Goal: Task Accomplishment & Management: Use online tool/utility

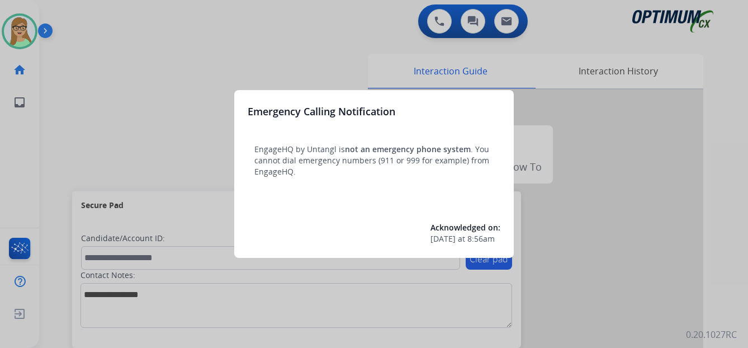
click at [100, 110] on div at bounding box center [374, 174] width 748 height 348
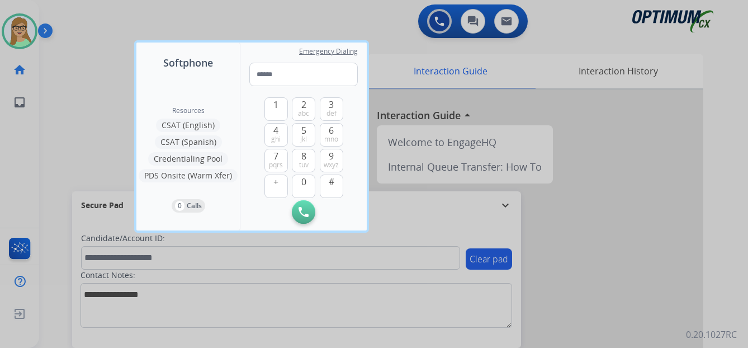
click at [60, 101] on div at bounding box center [374, 174] width 748 height 348
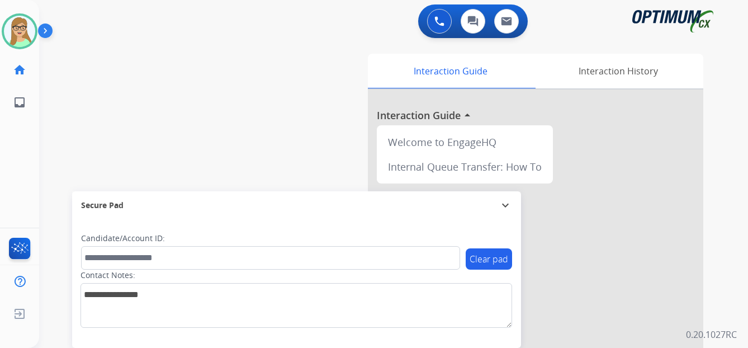
click at [48, 32] on img at bounding box center [47, 32] width 19 height 21
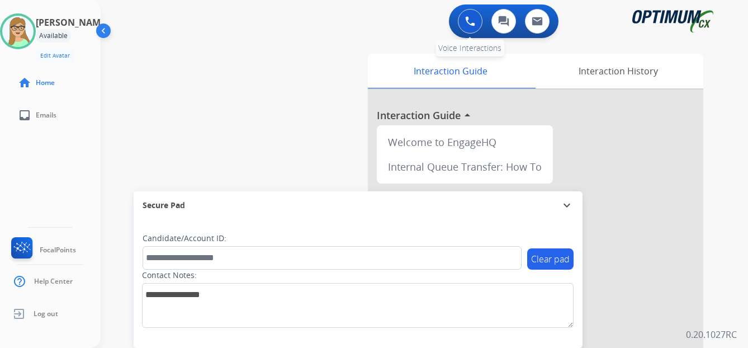
click at [476, 24] on button at bounding box center [470, 21] width 25 height 25
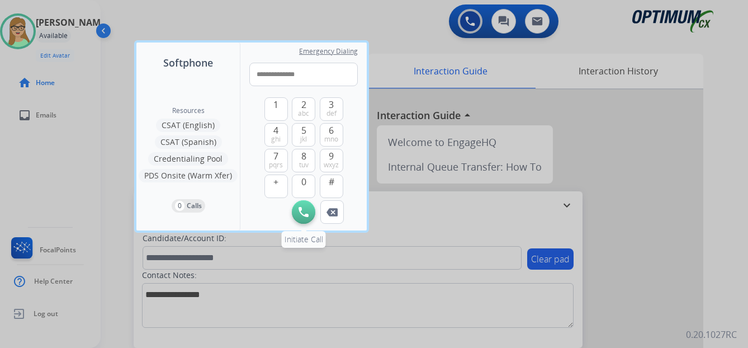
type input "**********"
click at [299, 219] on button "Initiate Call" at bounding box center [303, 211] width 23 height 23
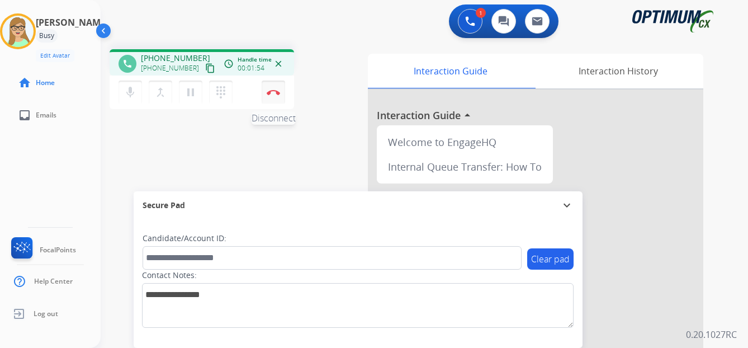
click at [272, 91] on img at bounding box center [273, 92] width 13 height 6
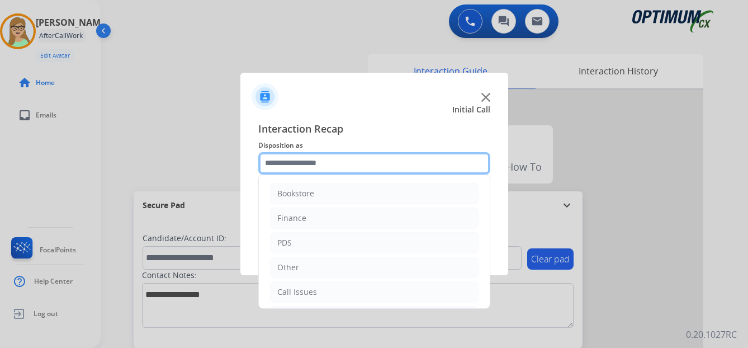
click at [302, 164] on input "text" at bounding box center [374, 163] width 232 height 22
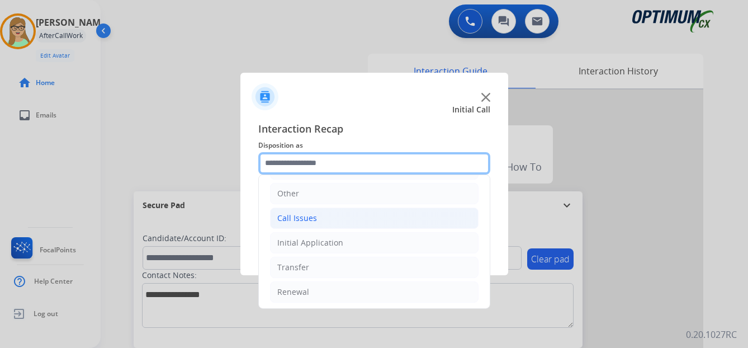
scroll to position [76, 0]
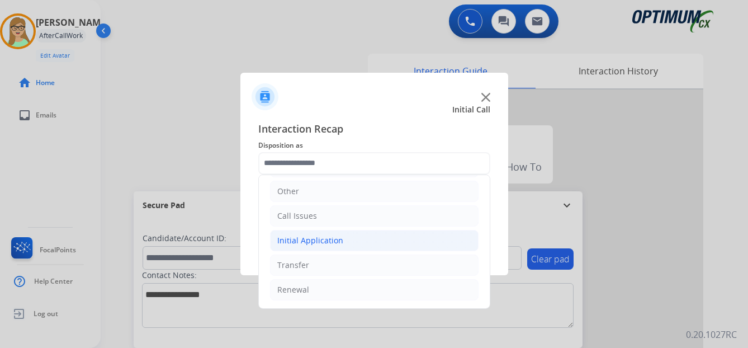
click at [302, 241] on div "Initial Application" at bounding box center [310, 240] width 66 height 11
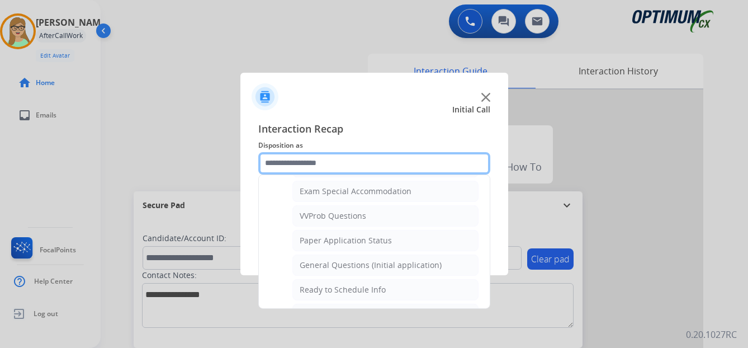
scroll to position [635, 0]
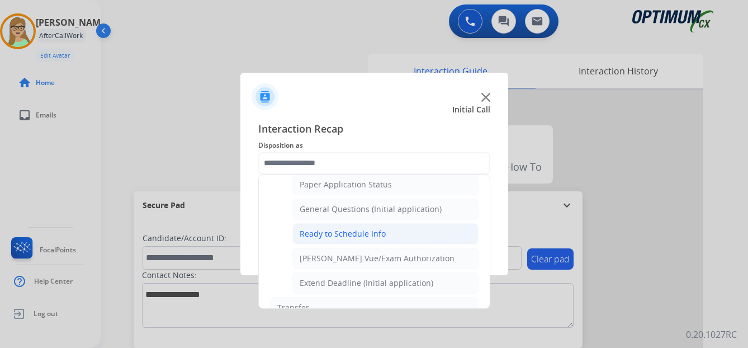
click at [342, 235] on div "Ready to Schedule Info" at bounding box center [343, 233] width 86 height 11
type input "**********"
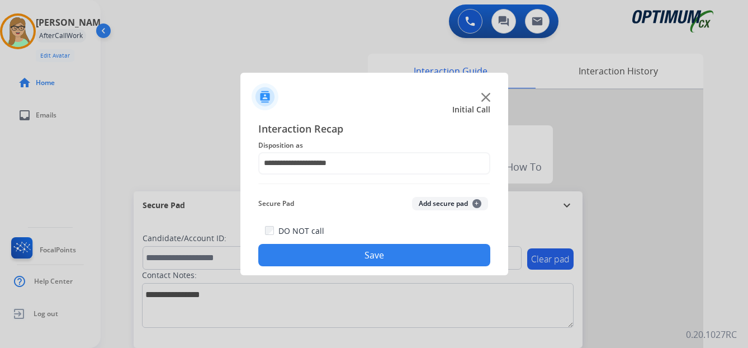
click at [337, 252] on button "Save" at bounding box center [374, 255] width 232 height 22
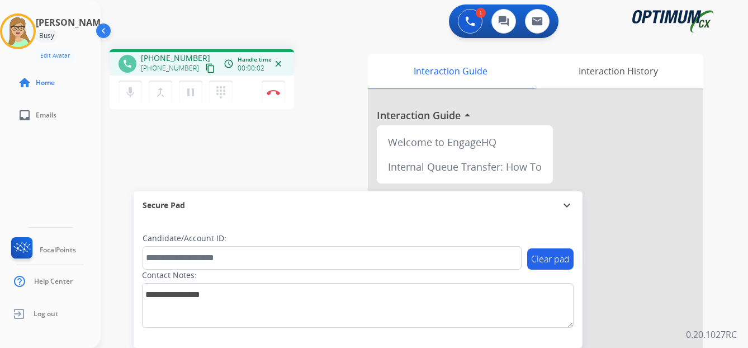
click at [205, 69] on mat-icon "content_copy" at bounding box center [210, 68] width 10 height 10
click at [273, 91] on img at bounding box center [273, 92] width 13 height 6
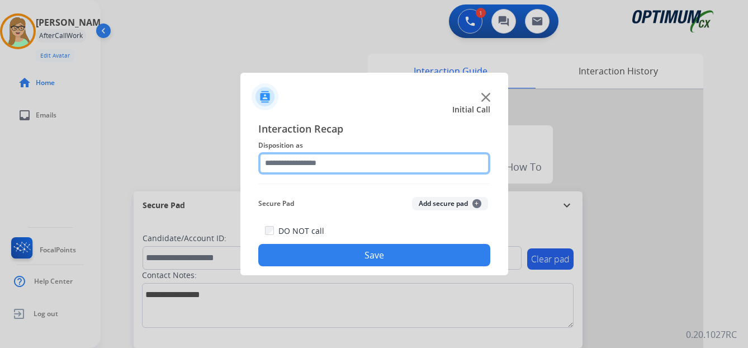
click at [306, 165] on input "text" at bounding box center [374, 163] width 232 height 22
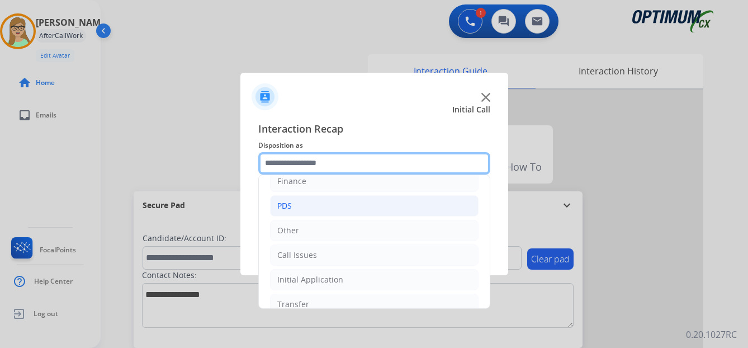
scroll to position [76, 0]
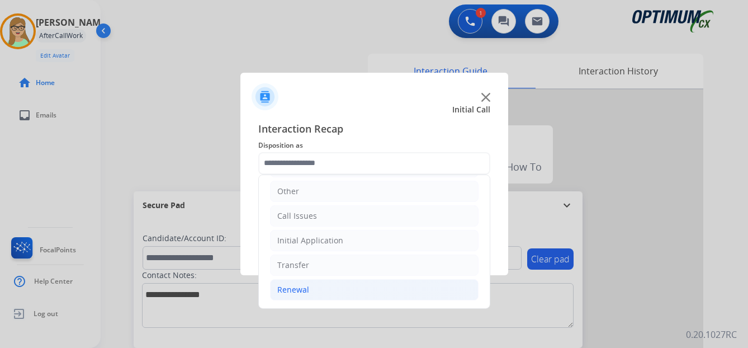
click at [292, 289] on div "Renewal" at bounding box center [293, 289] width 32 height 11
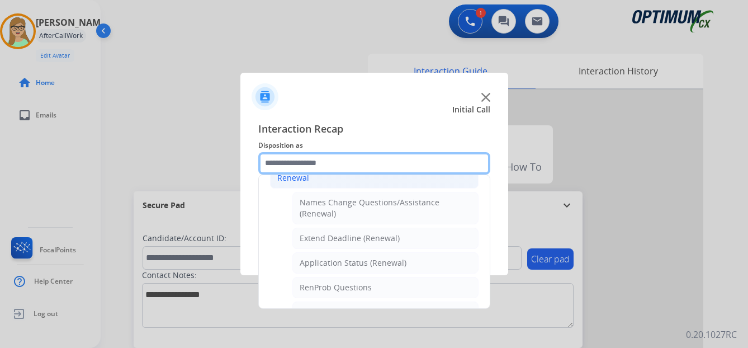
scroll to position [244, 0]
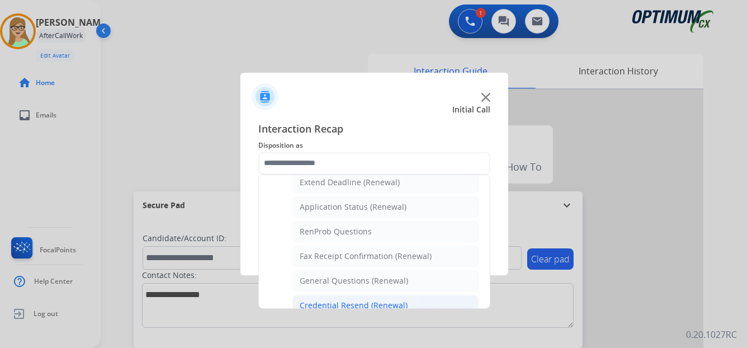
click at [321, 305] on div "Credential Resend (Renewal)" at bounding box center [354, 305] width 108 height 11
type input "**********"
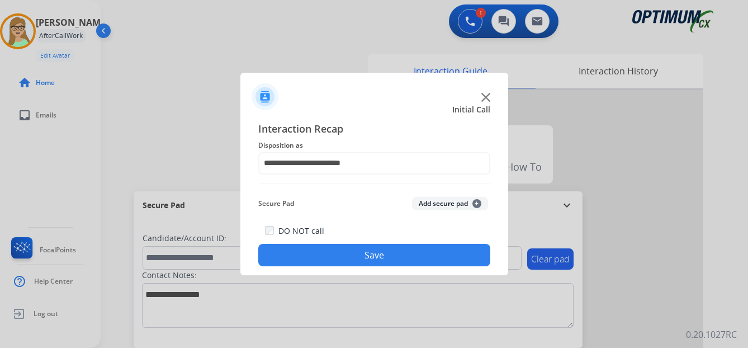
drag, startPoint x: 341, startPoint y: 254, endPoint x: 171, endPoint y: 259, distance: 170.0
click at [332, 256] on button "Save" at bounding box center [374, 255] width 232 height 22
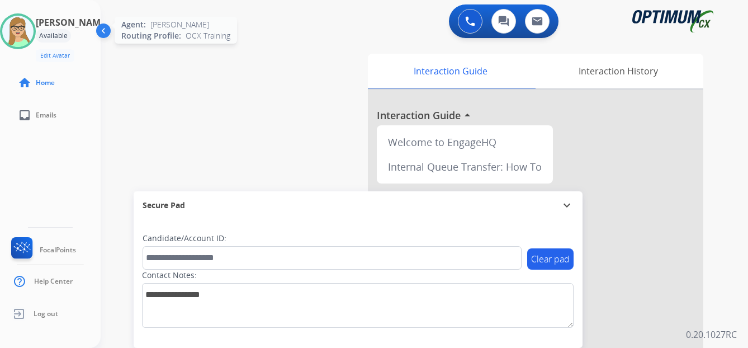
click at [34, 27] on img at bounding box center [17, 31] width 31 height 31
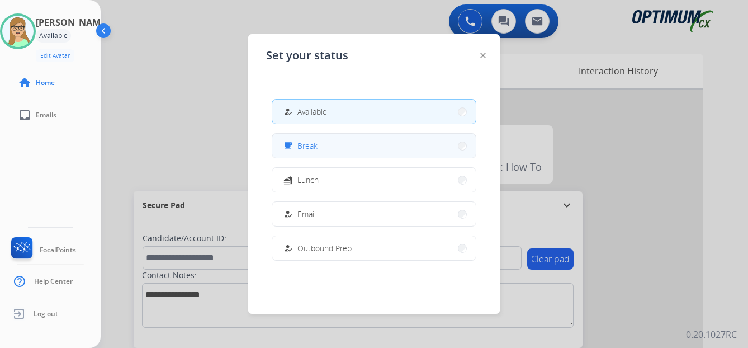
click at [290, 138] on button "free_breakfast Break" at bounding box center [374, 146] width 204 height 24
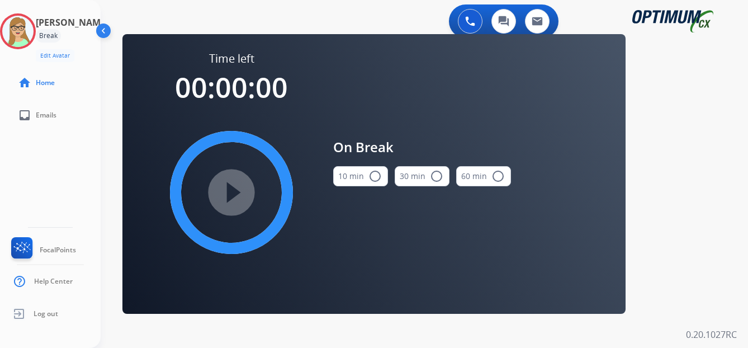
click at [378, 175] on mat-icon "radio_button_unchecked" at bounding box center [374, 175] width 13 height 13
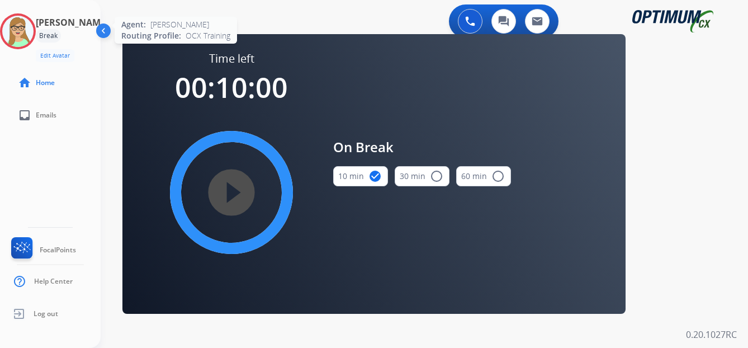
click at [30, 32] on img at bounding box center [17, 31] width 31 height 31
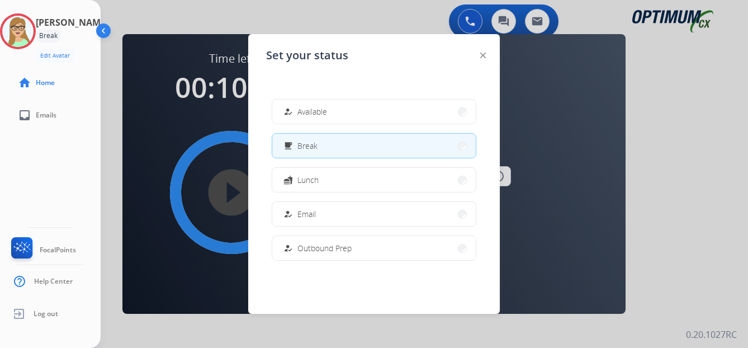
click at [43, 178] on div "[PERSON_NAME] Break Edit Avatar Agent: [PERSON_NAME] Profile: OCX Training home…" at bounding box center [50, 174] width 101 height 348
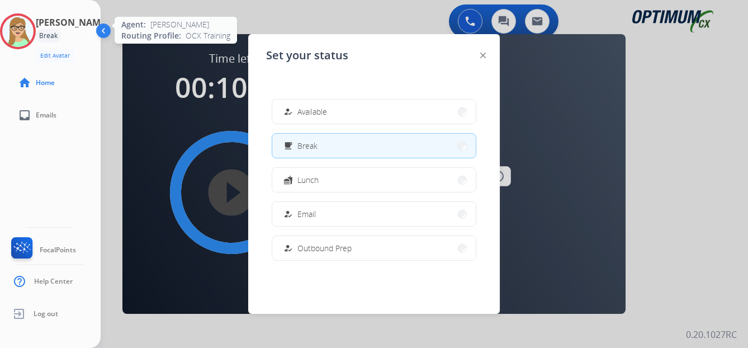
click at [26, 32] on img at bounding box center [17, 31] width 31 height 31
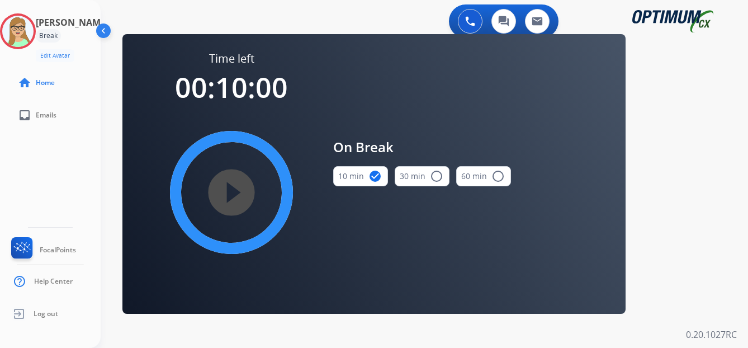
click at [106, 28] on img at bounding box center [104, 32] width 21 height 21
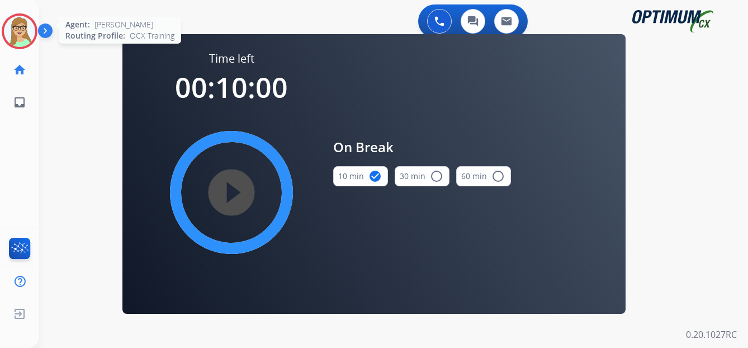
click at [28, 29] on img at bounding box center [19, 31] width 31 height 31
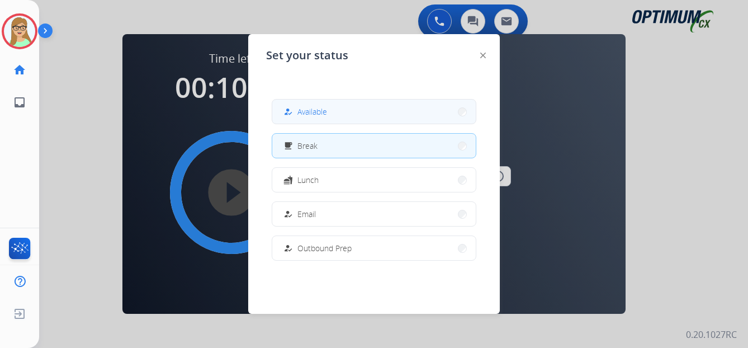
click at [314, 112] on span "Available" at bounding box center [312, 112] width 30 height 12
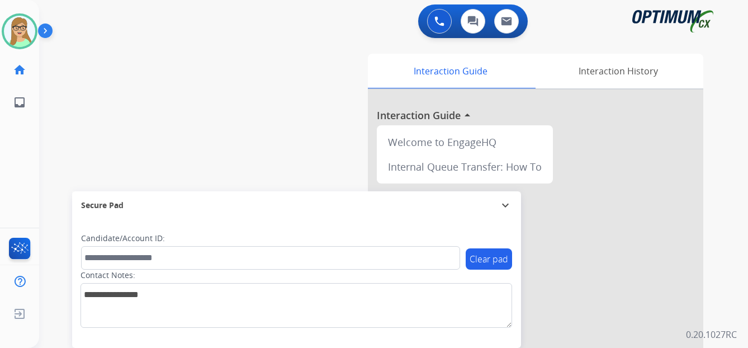
click at [44, 34] on img at bounding box center [47, 32] width 19 height 21
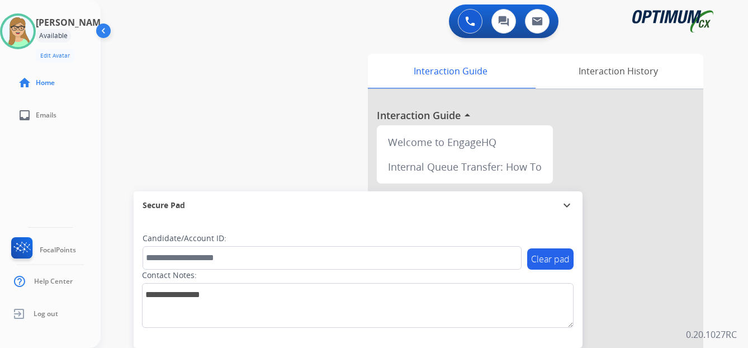
click at [24, 160] on div "[PERSON_NAME] Edit Avatar Agent: [PERSON_NAME] Profile: OCX Training home Home …" at bounding box center [50, 174] width 101 height 348
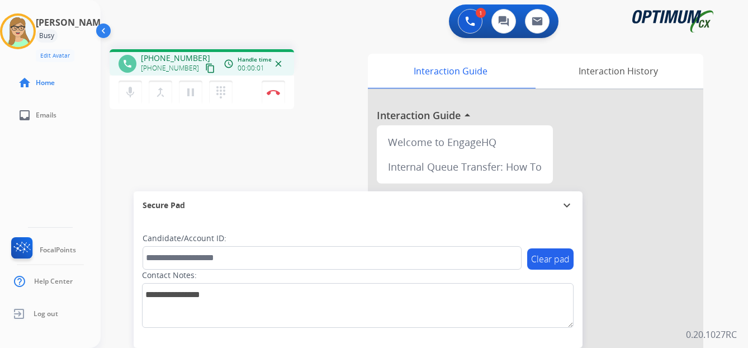
click at [205, 68] on mat-icon "content_copy" at bounding box center [210, 68] width 10 height 10
click at [205, 64] on mat-icon "content_copy" at bounding box center [210, 68] width 10 height 10
click at [274, 93] on img at bounding box center [273, 92] width 13 height 6
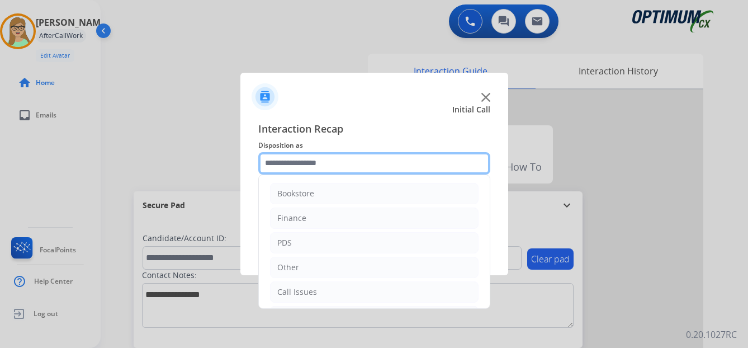
click at [304, 160] on input "text" at bounding box center [374, 163] width 232 height 22
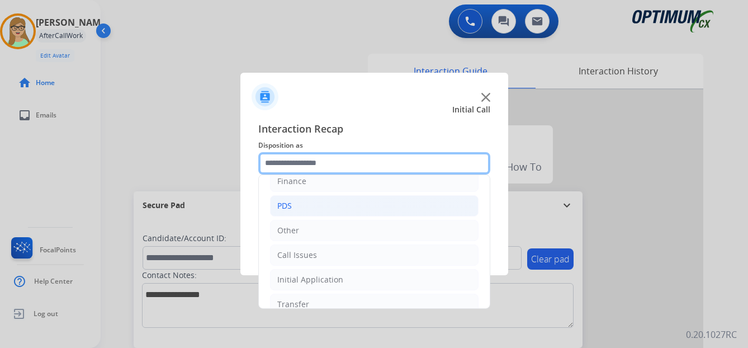
scroll to position [76, 0]
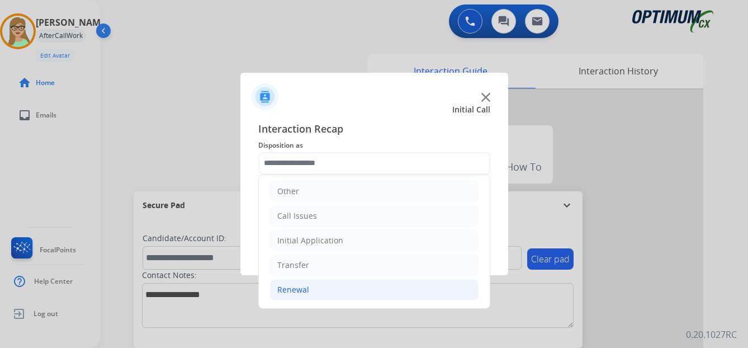
click at [299, 291] on div "Renewal" at bounding box center [293, 289] width 32 height 11
click at [302, 290] on div "Renewal" at bounding box center [293, 289] width 32 height 11
click at [293, 290] on div "Renewal" at bounding box center [293, 289] width 32 height 11
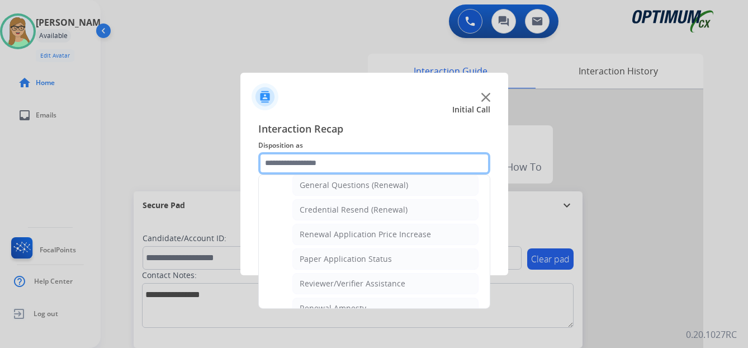
scroll to position [320, 0]
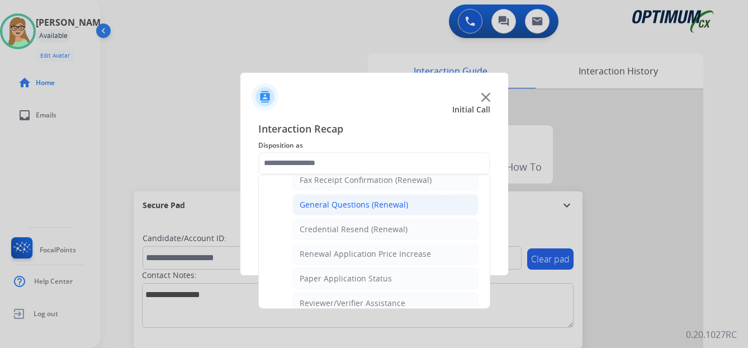
click at [371, 202] on div "General Questions (Renewal)" at bounding box center [354, 204] width 108 height 11
type input "**********"
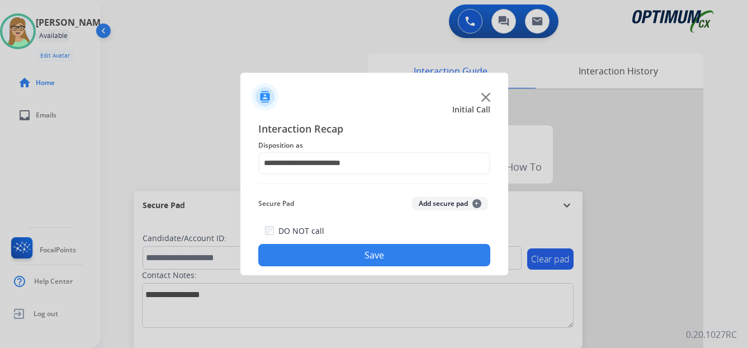
click at [367, 258] on button "Save" at bounding box center [374, 255] width 232 height 22
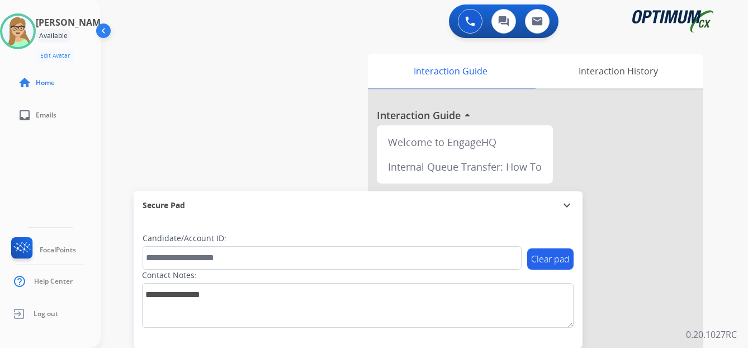
click at [42, 58] on div "[PERSON_NAME] Edit Avatar Agent: [PERSON_NAME] Profile: OCX Training" at bounding box center [50, 37] width 101 height 49
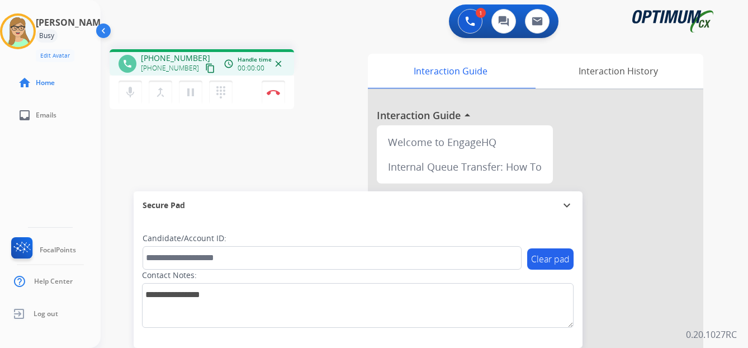
click at [205, 69] on mat-icon "content_copy" at bounding box center [210, 68] width 10 height 10
click at [273, 91] on img at bounding box center [273, 92] width 13 height 6
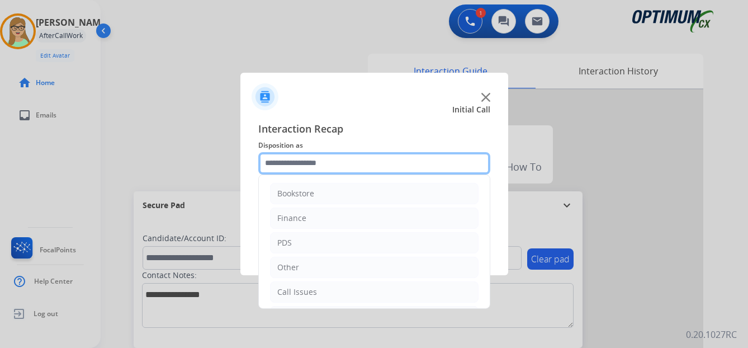
click at [285, 164] on input "text" at bounding box center [374, 163] width 232 height 22
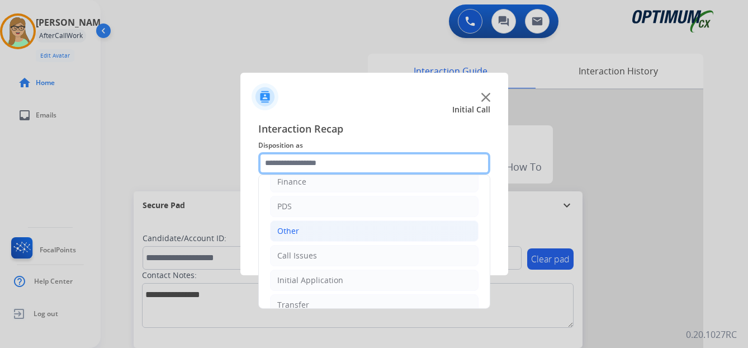
scroll to position [56, 0]
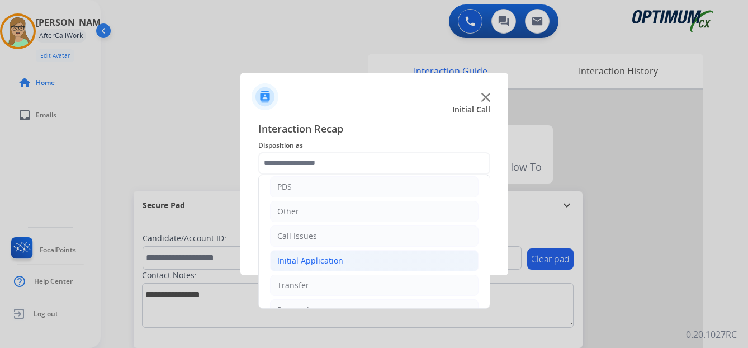
click at [338, 257] on div "Initial Application" at bounding box center [310, 260] width 66 height 11
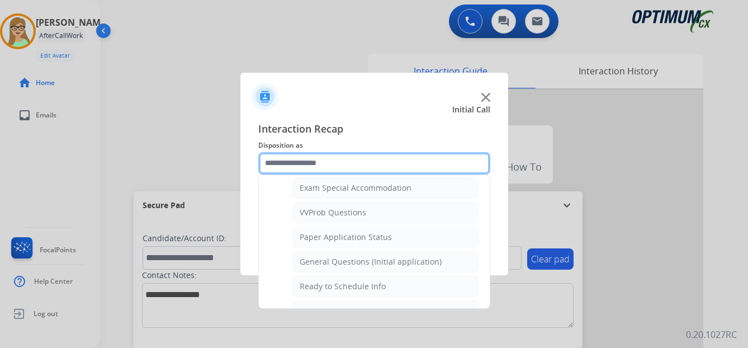
scroll to position [615, 0]
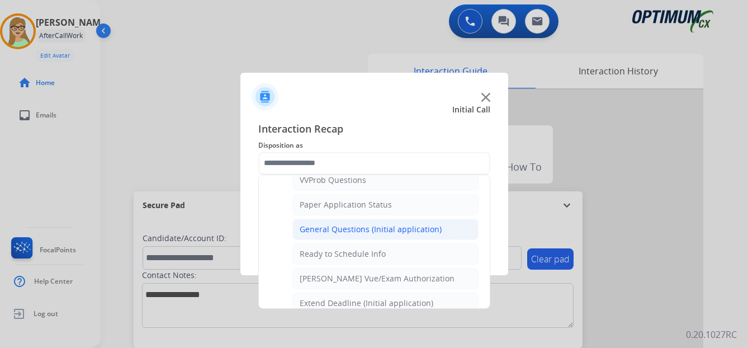
click at [338, 224] on div "General Questions (Initial application)" at bounding box center [371, 229] width 142 height 11
type input "**********"
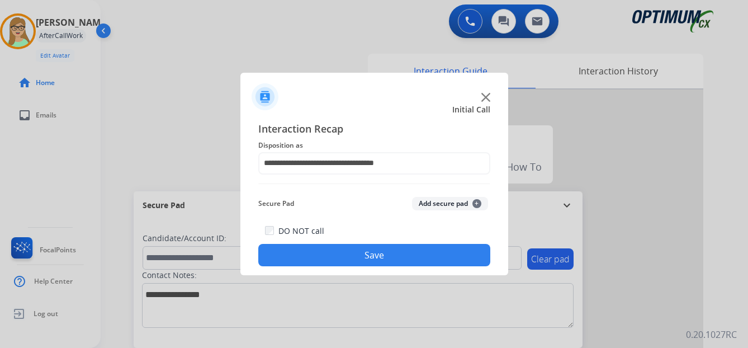
drag, startPoint x: 319, startPoint y: 253, endPoint x: 0, endPoint y: 215, distance: 321.0
click at [318, 253] on button "Save" at bounding box center [374, 255] width 232 height 22
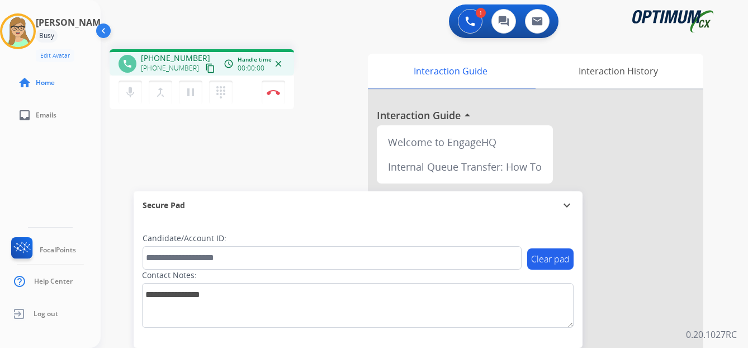
click at [205, 68] on mat-icon "content_copy" at bounding box center [210, 68] width 10 height 10
click at [276, 89] on button "Disconnect" at bounding box center [273, 92] width 23 height 23
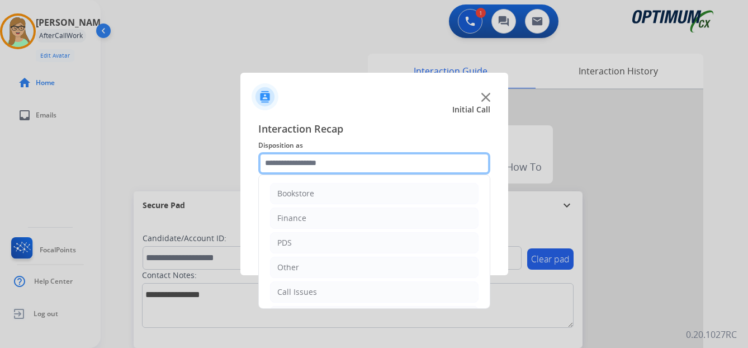
click at [301, 166] on input "text" at bounding box center [374, 163] width 232 height 22
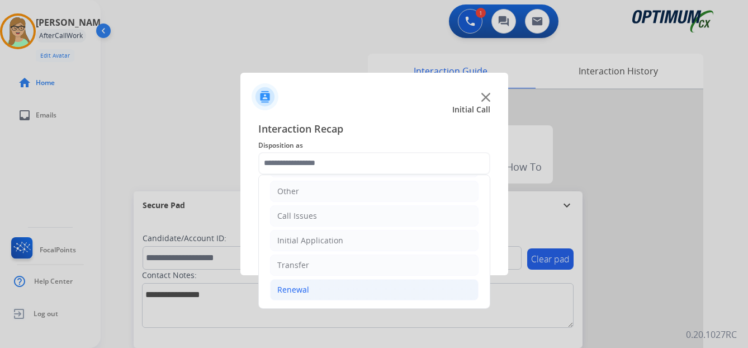
click at [295, 286] on div "Renewal" at bounding box center [293, 289] width 32 height 11
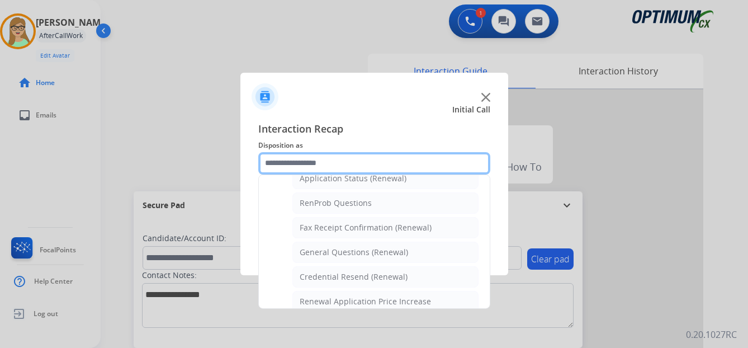
scroll to position [300, 0]
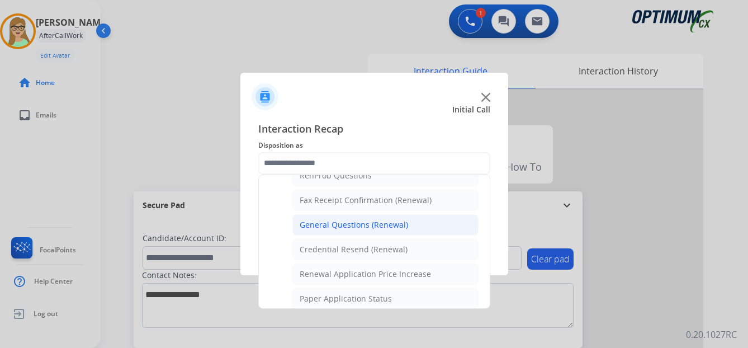
click at [347, 223] on div "General Questions (Renewal)" at bounding box center [354, 224] width 108 height 11
type input "**********"
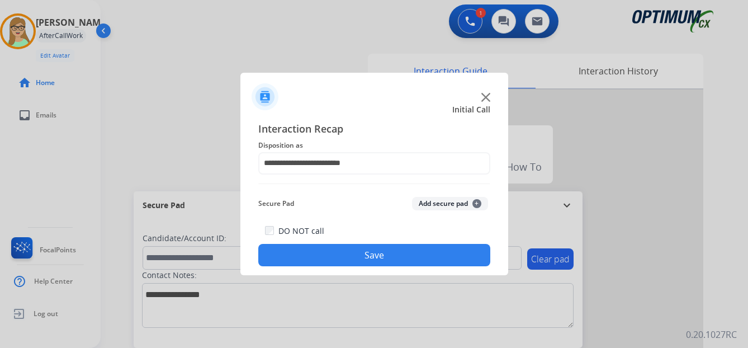
drag, startPoint x: 381, startPoint y: 260, endPoint x: 350, endPoint y: 328, distance: 74.5
click at [381, 261] on button "Save" at bounding box center [374, 255] width 232 height 22
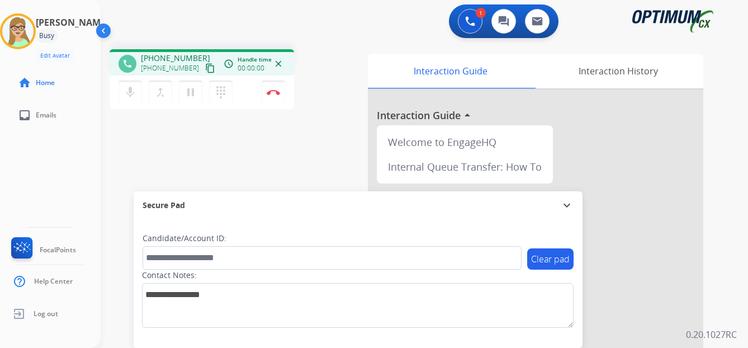
drag, startPoint x: 200, startPoint y: 68, endPoint x: 1, endPoint y: 229, distance: 255.7
click at [205, 68] on mat-icon "content_copy" at bounding box center [210, 68] width 10 height 10
click at [273, 91] on img at bounding box center [273, 92] width 13 height 6
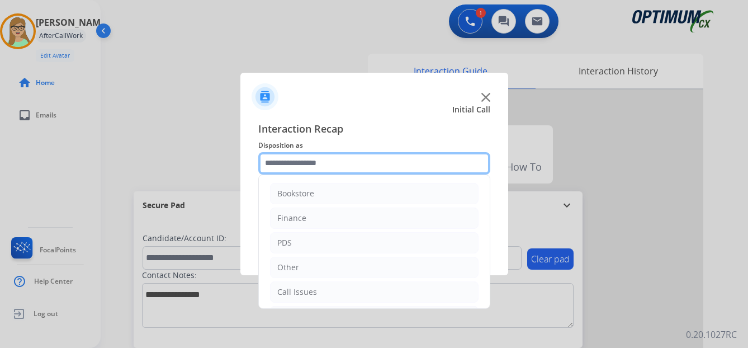
click at [308, 161] on input "text" at bounding box center [374, 163] width 232 height 22
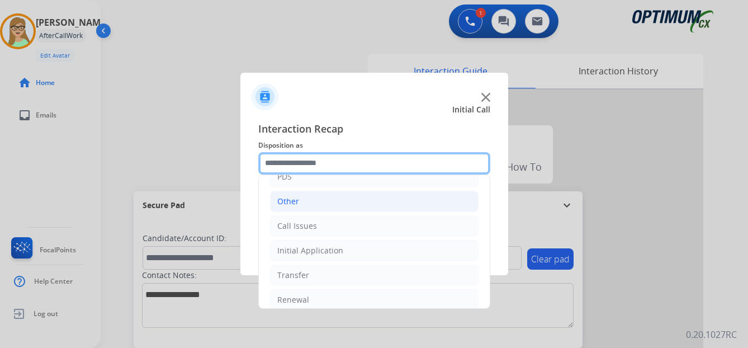
scroll to position [76, 0]
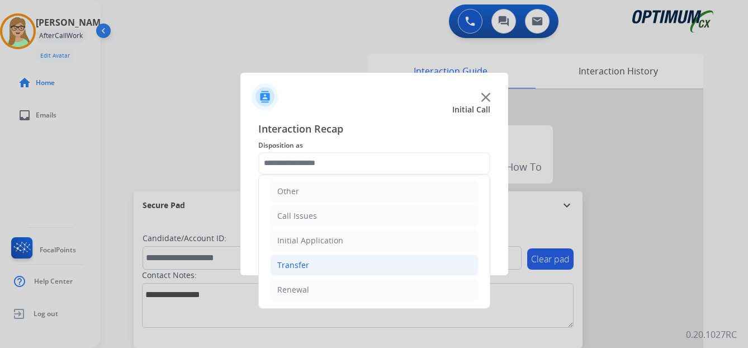
drag, startPoint x: 297, startPoint y: 284, endPoint x: 368, endPoint y: 262, distance: 74.3
click at [299, 284] on div "Renewal" at bounding box center [293, 289] width 32 height 11
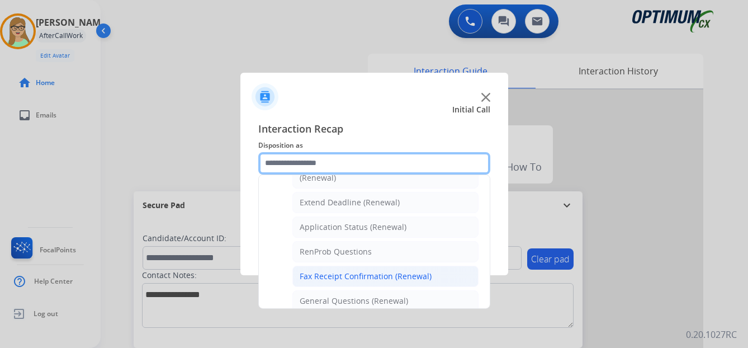
scroll to position [244, 0]
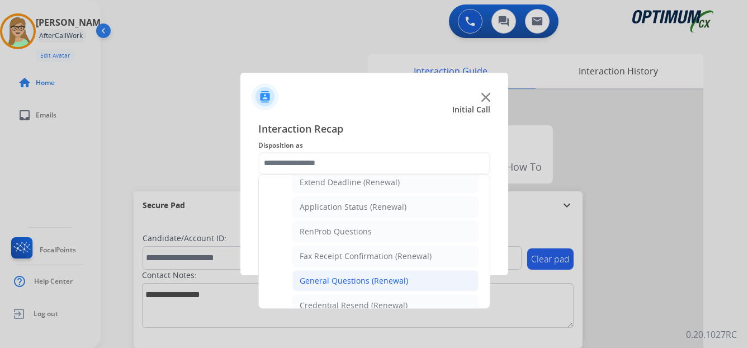
click at [341, 280] on div "General Questions (Renewal)" at bounding box center [354, 280] width 108 height 11
type input "**********"
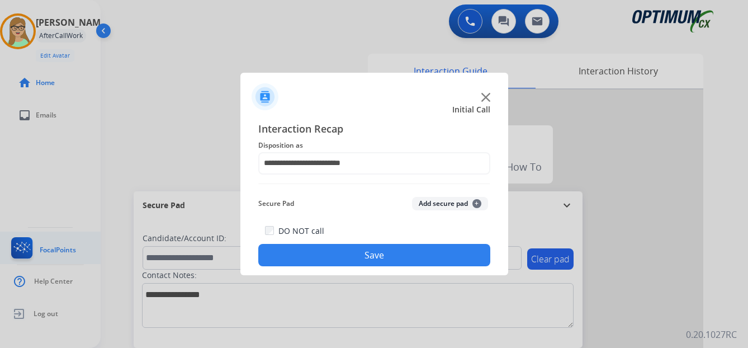
drag, startPoint x: 337, startPoint y: 256, endPoint x: 49, endPoint y: 240, distance: 288.9
click at [299, 252] on button "Save" at bounding box center [374, 255] width 232 height 22
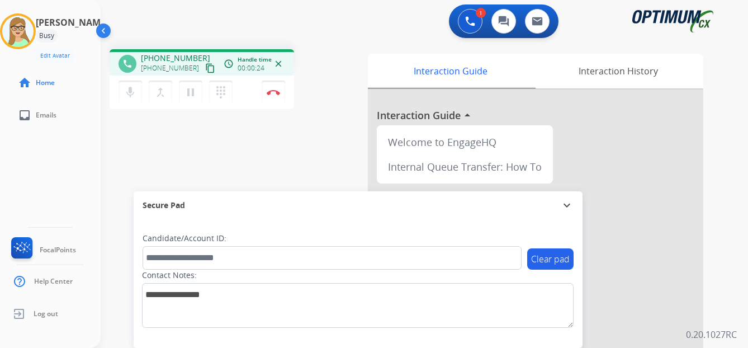
click at [205, 66] on mat-icon "content_copy" at bounding box center [210, 68] width 10 height 10
click at [275, 92] on img at bounding box center [273, 92] width 13 height 6
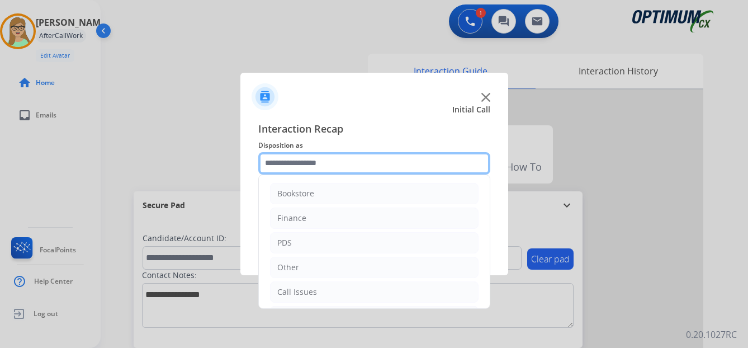
click at [305, 166] on input "text" at bounding box center [374, 163] width 232 height 22
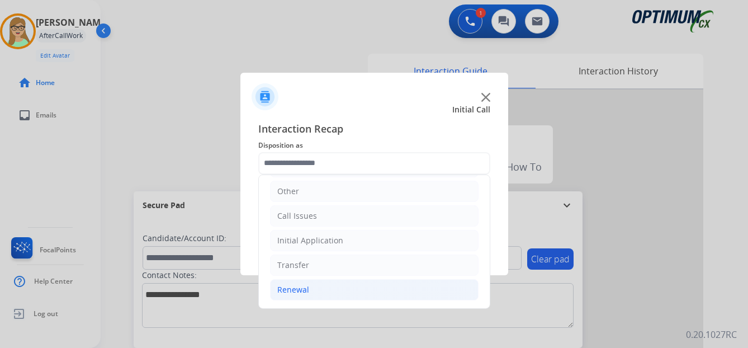
click at [296, 286] on div "Renewal" at bounding box center [293, 289] width 32 height 11
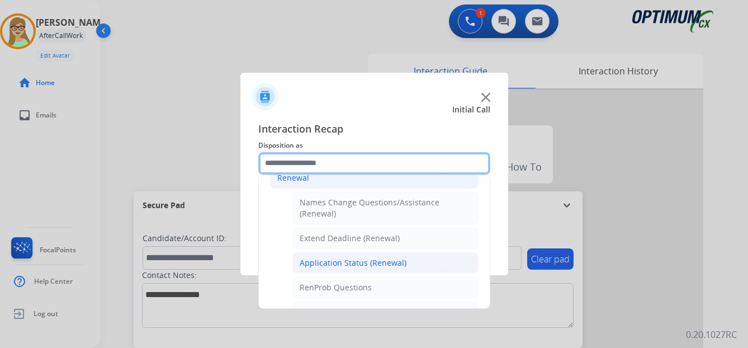
scroll to position [244, 0]
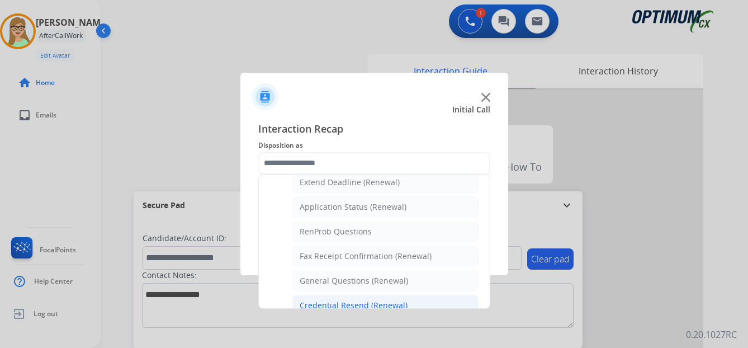
click at [318, 308] on div "Credential Resend (Renewal)" at bounding box center [354, 305] width 108 height 11
type input "**********"
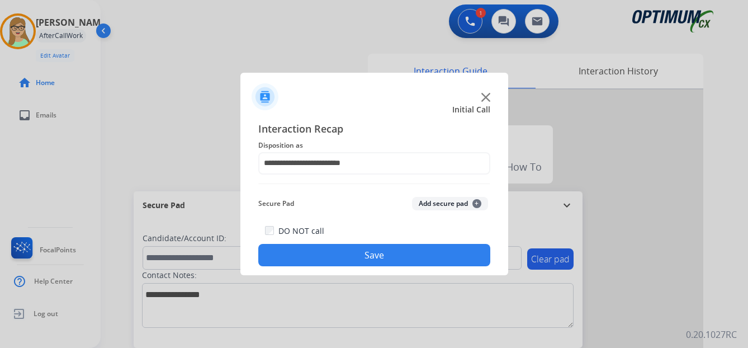
drag, startPoint x: 348, startPoint y: 259, endPoint x: 206, endPoint y: 295, distance: 146.1
click at [326, 267] on div "**********" at bounding box center [374, 194] width 268 height 164
click at [323, 262] on button "Save" at bounding box center [374, 255] width 232 height 22
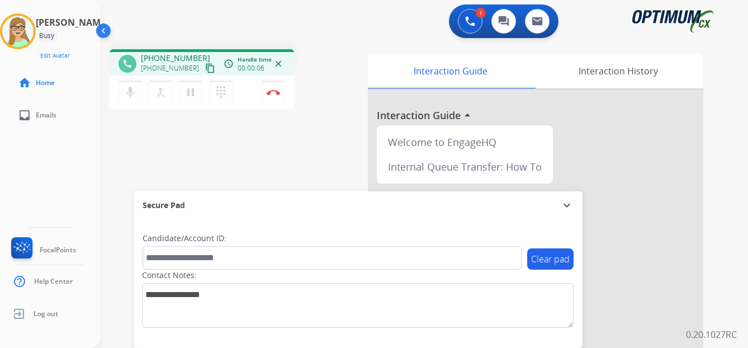
click at [205, 72] on mat-icon "content_copy" at bounding box center [210, 68] width 10 height 10
click at [274, 91] on img at bounding box center [273, 92] width 13 height 6
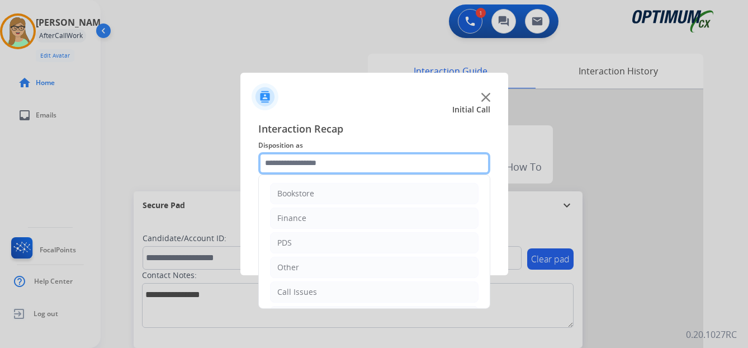
click at [308, 161] on input "text" at bounding box center [374, 163] width 232 height 22
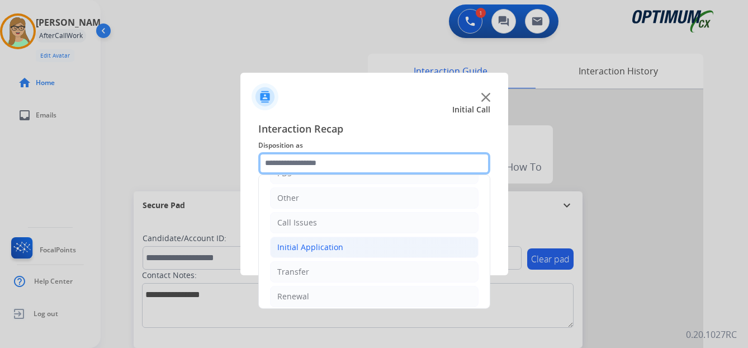
scroll to position [76, 0]
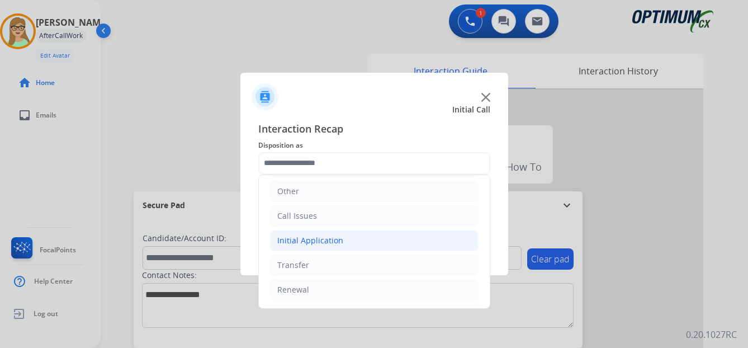
click at [337, 242] on div "Initial Application" at bounding box center [310, 240] width 66 height 11
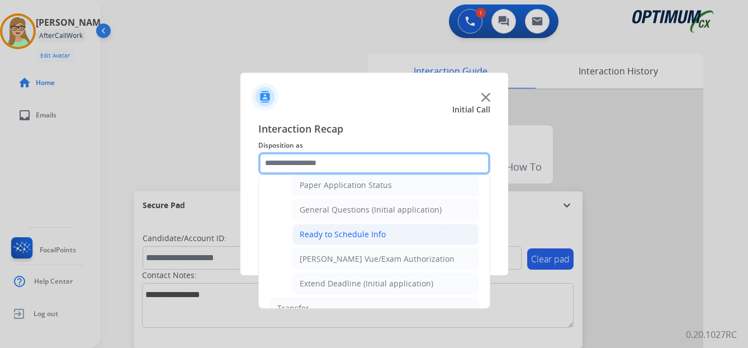
scroll to position [635, 0]
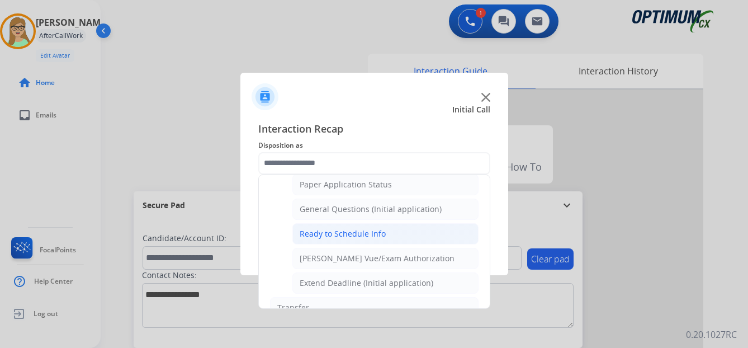
click at [338, 233] on div "Ready to Schedule Info" at bounding box center [343, 233] width 86 height 11
type input "**********"
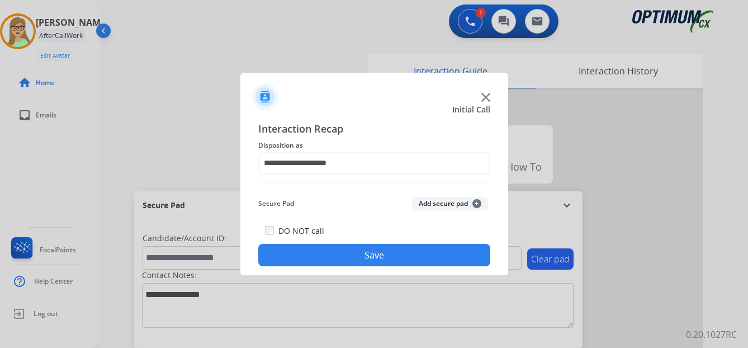
drag, startPoint x: 313, startPoint y: 253, endPoint x: 304, endPoint y: 254, distance: 9.0
click at [305, 254] on button "Save" at bounding box center [374, 255] width 232 height 22
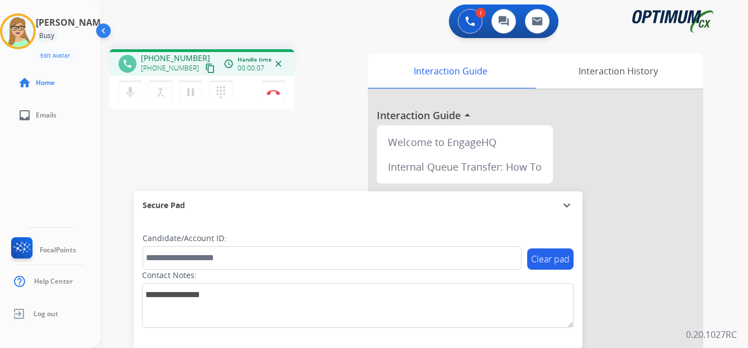
click at [205, 67] on mat-icon "content_copy" at bounding box center [210, 68] width 10 height 10
click at [272, 91] on img at bounding box center [273, 92] width 13 height 6
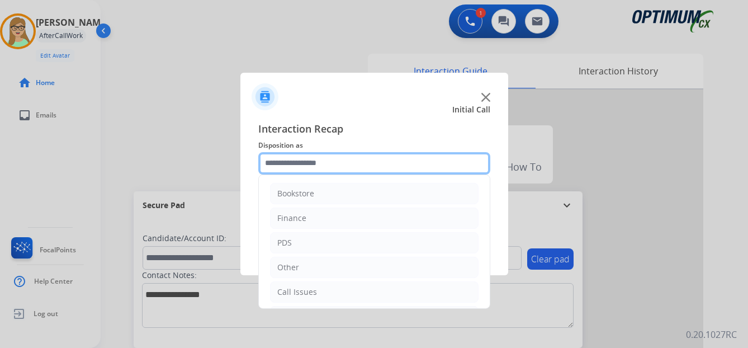
click at [289, 154] on input "text" at bounding box center [374, 163] width 232 height 22
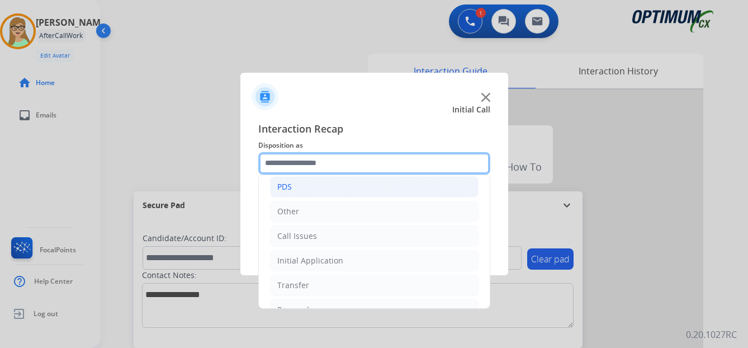
scroll to position [76, 0]
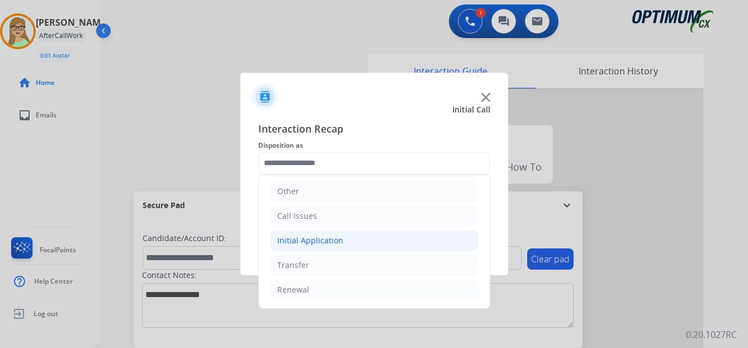
click at [314, 238] on div "Initial Application" at bounding box center [310, 240] width 66 height 11
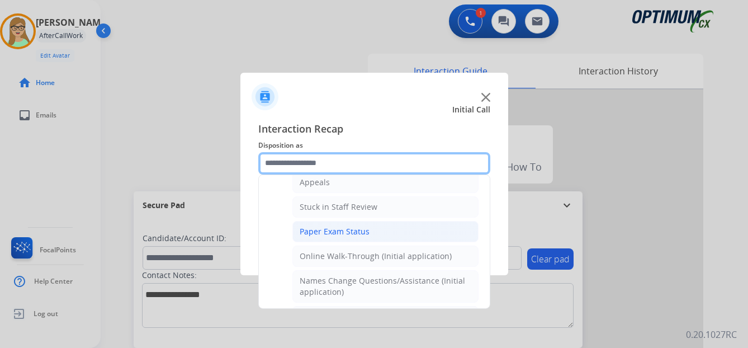
scroll to position [188, 0]
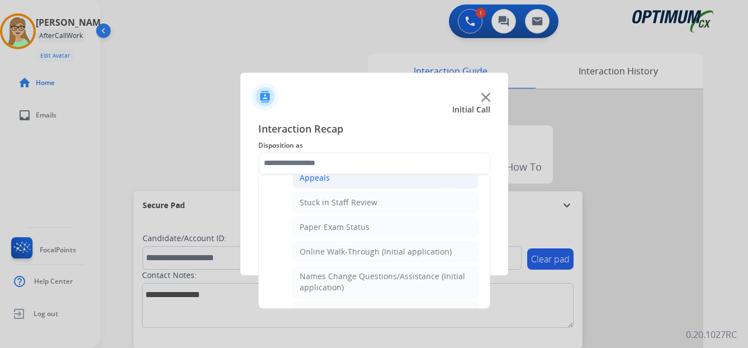
click at [311, 180] on div "Appeals" at bounding box center [315, 177] width 30 height 11
type input "*******"
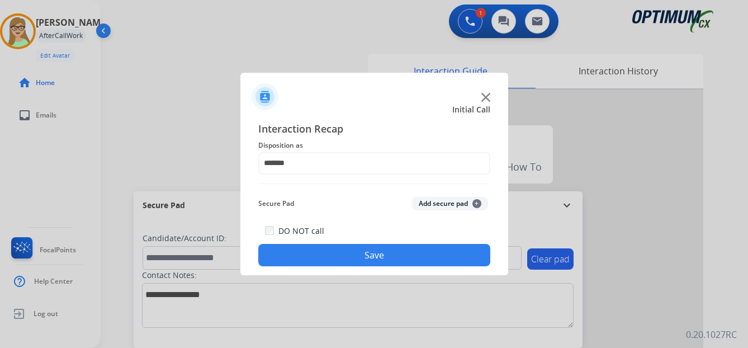
click at [302, 248] on button "Save" at bounding box center [374, 255] width 232 height 22
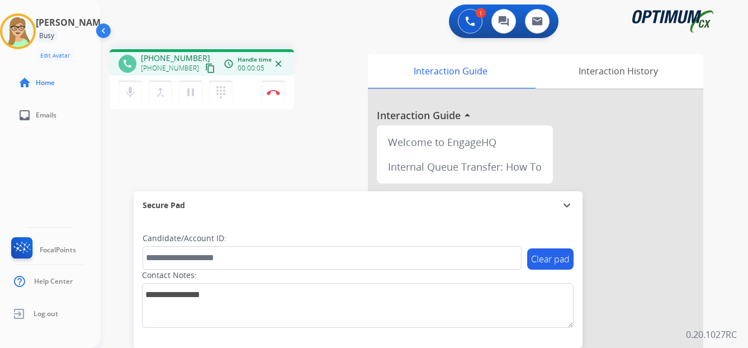
drag, startPoint x: 201, startPoint y: 69, endPoint x: 195, endPoint y: 70, distance: 6.4
click at [205, 69] on mat-icon "content_copy" at bounding box center [210, 68] width 10 height 10
click at [271, 92] on img at bounding box center [273, 92] width 13 height 6
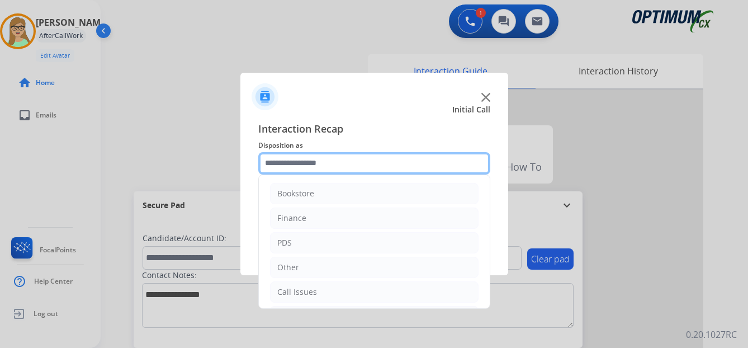
click at [310, 164] on input "text" at bounding box center [374, 163] width 232 height 22
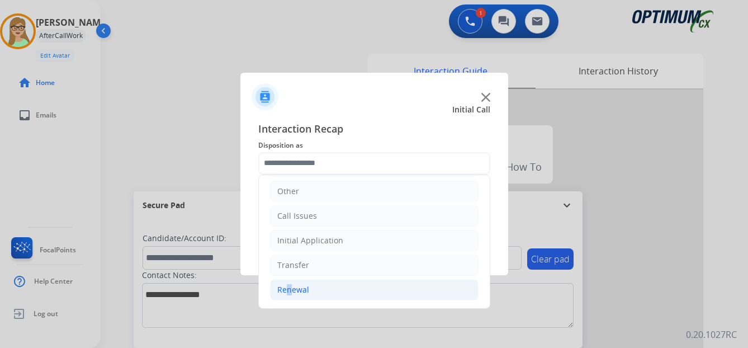
click at [285, 286] on div "Renewal" at bounding box center [293, 289] width 32 height 11
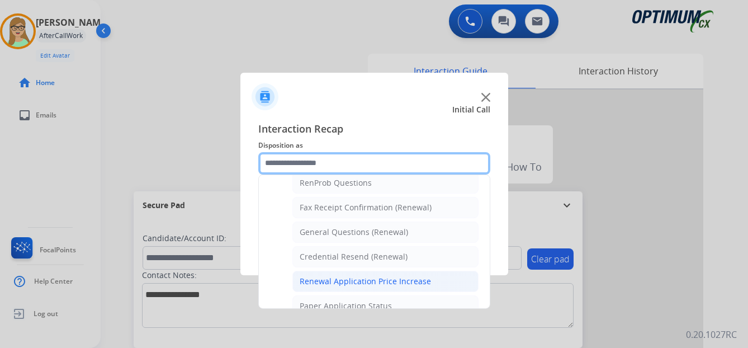
scroll to position [300, 0]
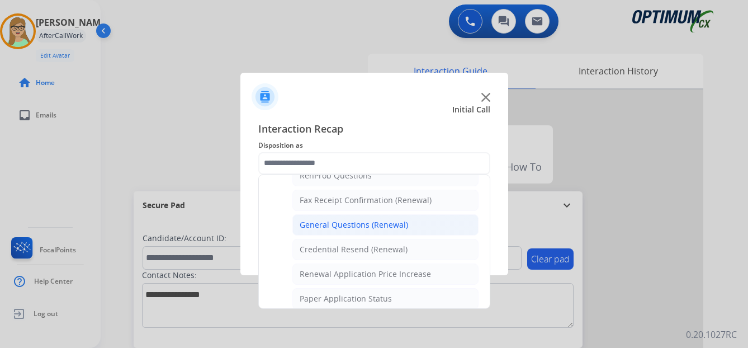
click at [334, 222] on div "General Questions (Renewal)" at bounding box center [354, 224] width 108 height 11
type input "**********"
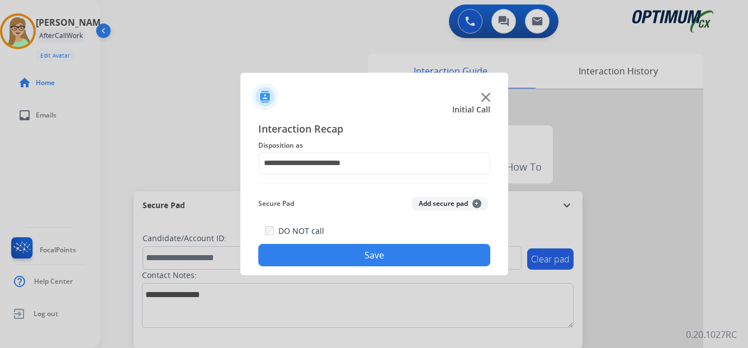
click at [312, 259] on button "Save" at bounding box center [374, 255] width 232 height 22
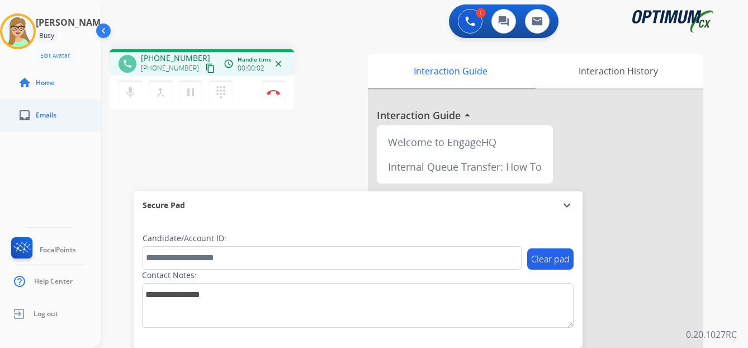
drag, startPoint x: 200, startPoint y: 69, endPoint x: 91, endPoint y: 103, distance: 114.2
click at [205, 69] on mat-icon "content_copy" at bounding box center [210, 68] width 10 height 10
click at [323, 208] on div "Secure Pad" at bounding box center [358, 205] width 431 height 19
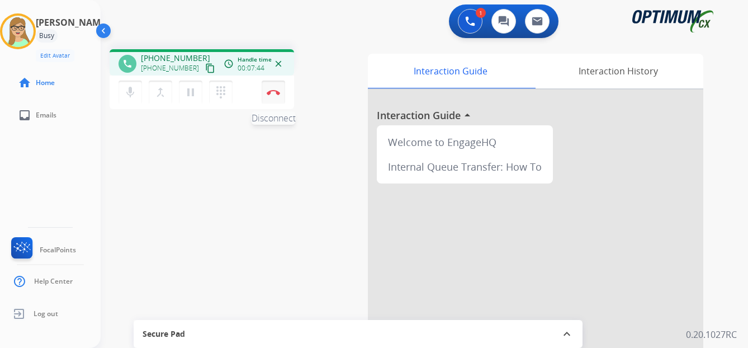
click at [273, 89] on img at bounding box center [273, 92] width 13 height 6
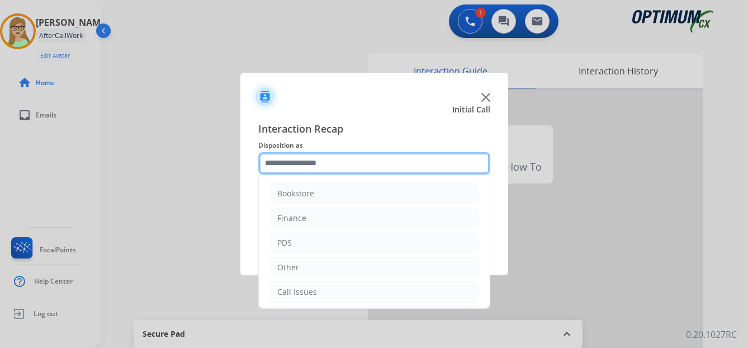
click at [302, 159] on input "text" at bounding box center [374, 163] width 232 height 22
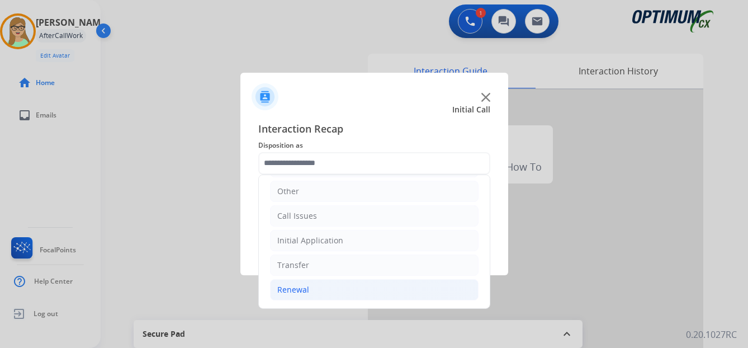
click at [303, 286] on div "Renewal" at bounding box center [293, 289] width 32 height 11
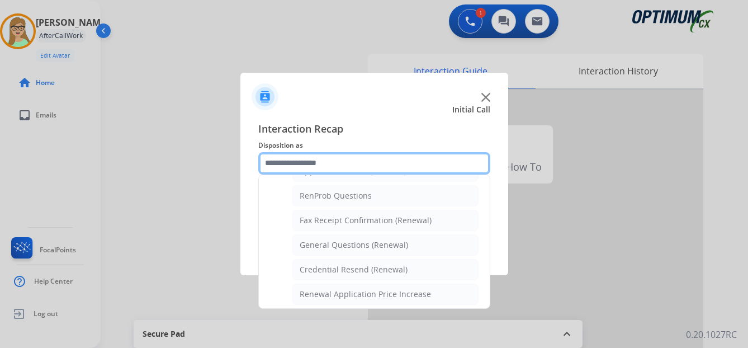
scroll to position [300, 0]
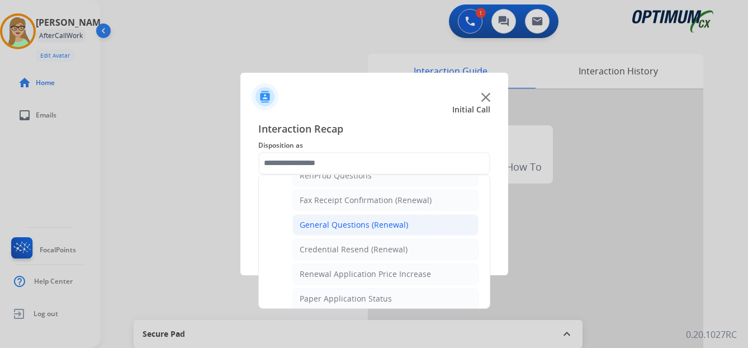
click at [345, 225] on div "General Questions (Renewal)" at bounding box center [354, 224] width 108 height 11
type input "**********"
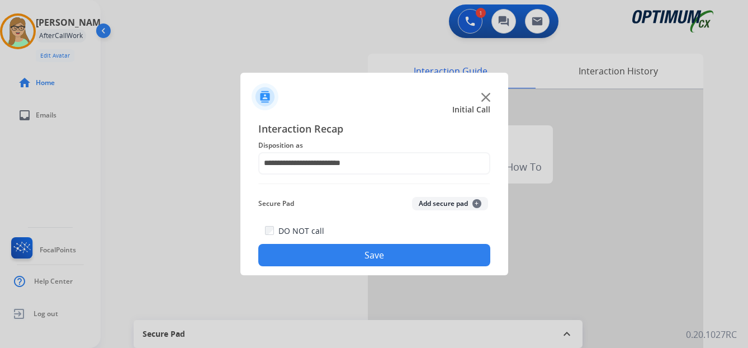
click at [333, 260] on button "Save" at bounding box center [374, 255] width 232 height 22
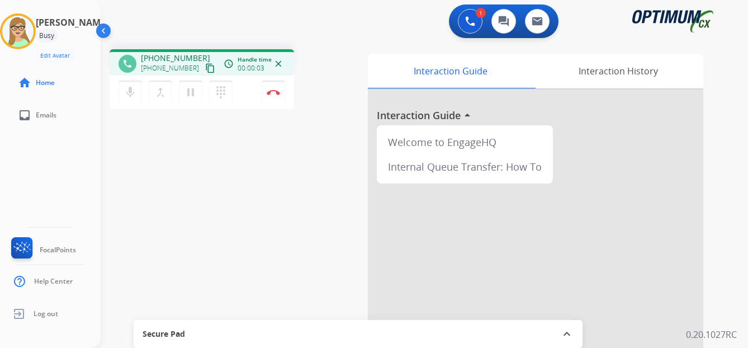
click at [205, 70] on mat-icon "content_copy" at bounding box center [210, 68] width 10 height 10
click at [275, 93] on img at bounding box center [273, 92] width 13 height 6
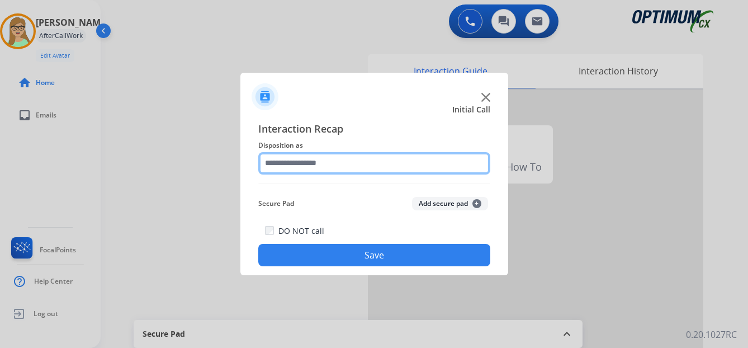
click at [300, 167] on input "text" at bounding box center [374, 163] width 232 height 22
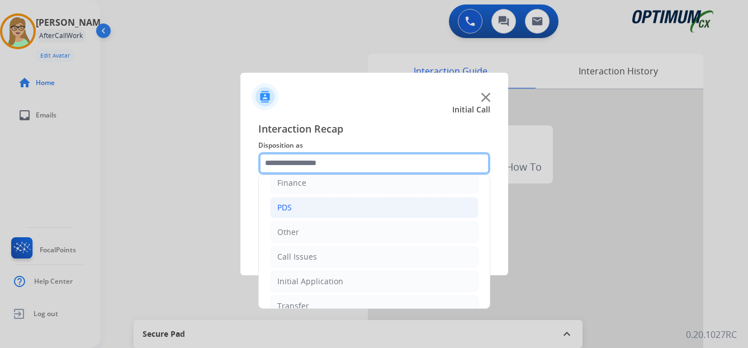
scroll to position [76, 0]
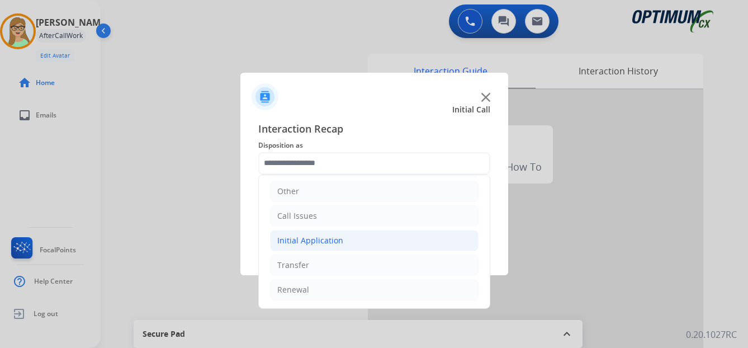
click at [320, 240] on div "Initial Application" at bounding box center [310, 240] width 66 height 11
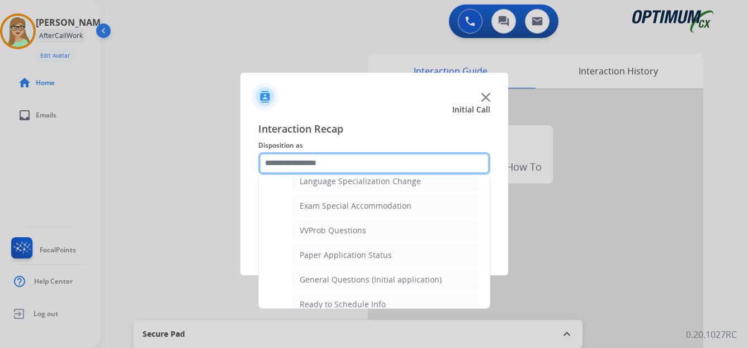
scroll to position [579, 0]
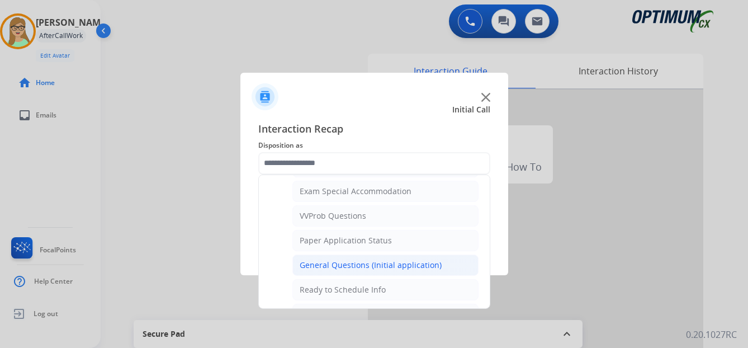
click at [357, 261] on div "General Questions (Initial application)" at bounding box center [371, 264] width 142 height 11
type input "**********"
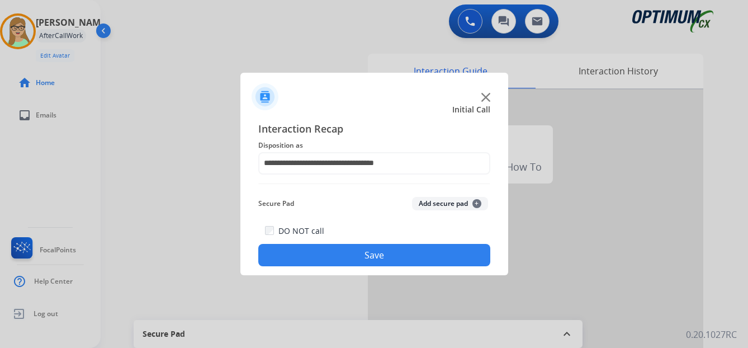
click at [374, 256] on button "Save" at bounding box center [374, 255] width 232 height 22
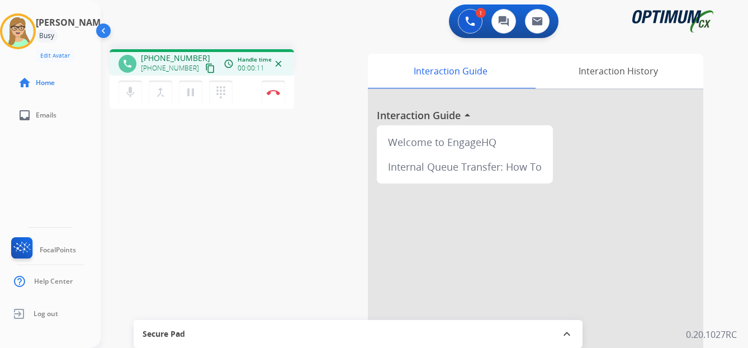
click at [205, 70] on mat-icon "content_copy" at bounding box center [210, 68] width 10 height 10
click at [276, 91] on img at bounding box center [273, 92] width 13 height 6
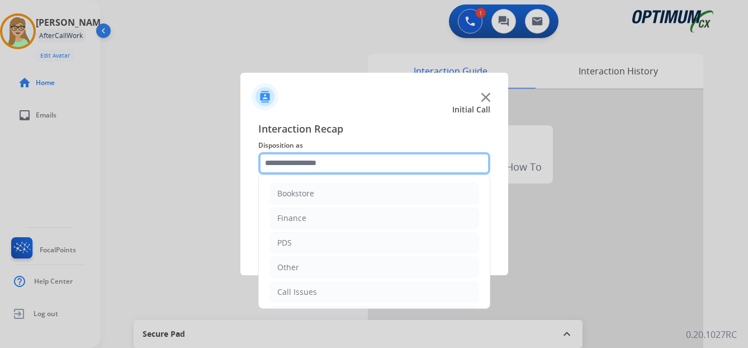
click at [313, 162] on input "text" at bounding box center [374, 163] width 232 height 22
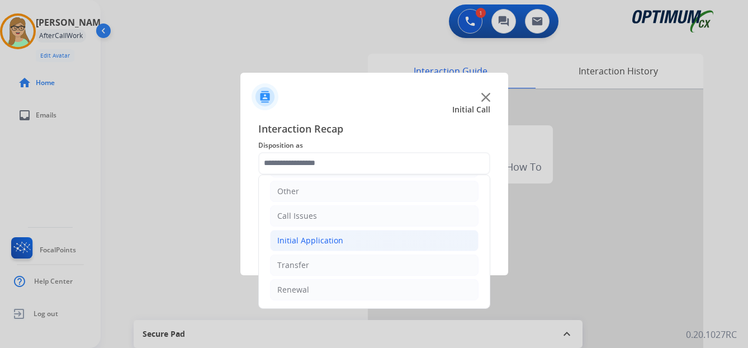
click at [321, 239] on div "Initial Application" at bounding box center [310, 240] width 66 height 11
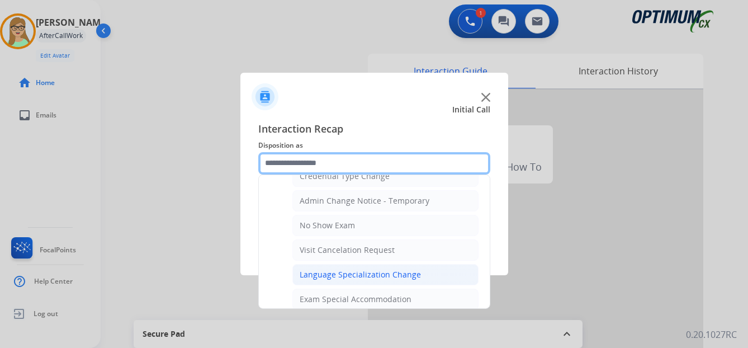
scroll to position [454, 0]
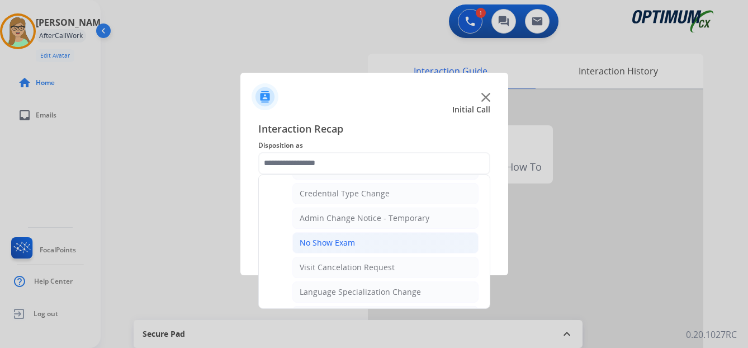
click at [327, 243] on div "No Show Exam" at bounding box center [327, 242] width 55 height 11
type input "**********"
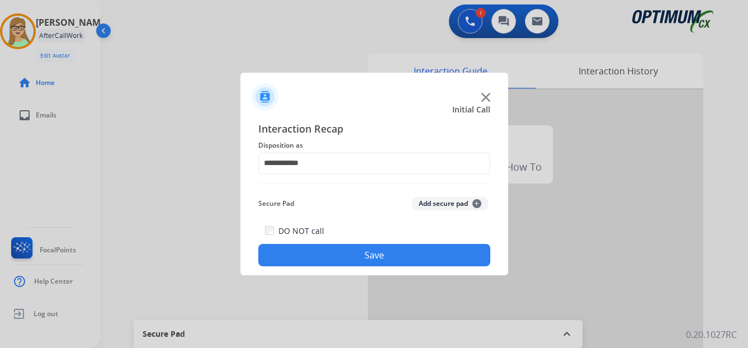
drag, startPoint x: 314, startPoint y: 258, endPoint x: 196, endPoint y: 283, distance: 120.6
click at [309, 261] on button "Save" at bounding box center [374, 255] width 232 height 22
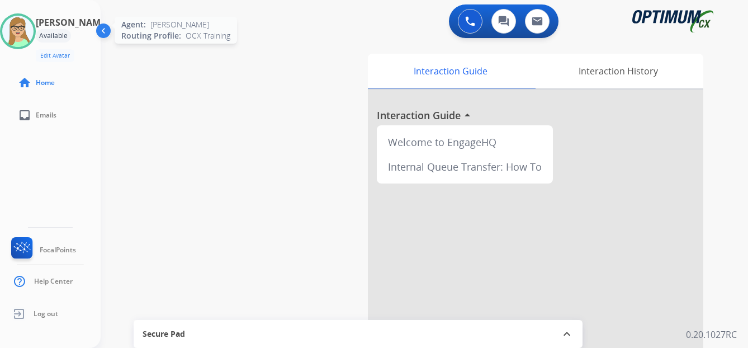
drag, startPoint x: 38, startPoint y: 32, endPoint x: 79, endPoint y: 103, distance: 81.4
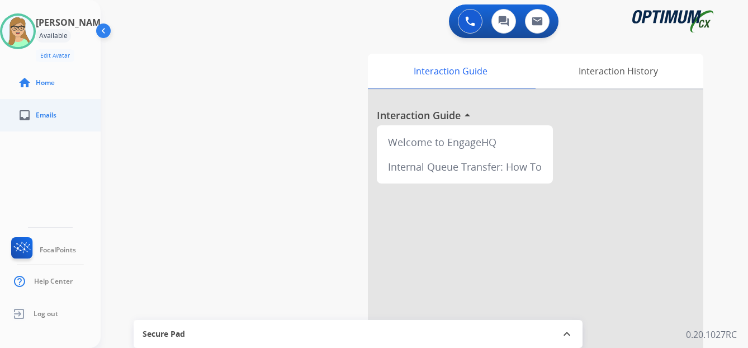
click at [34, 33] on img at bounding box center [17, 31] width 31 height 31
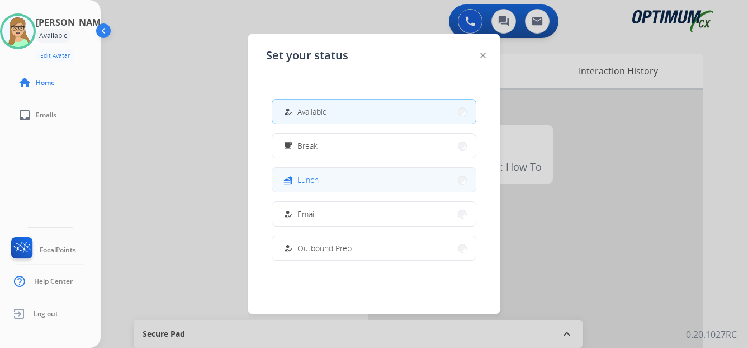
click at [315, 179] on span "Lunch" at bounding box center [307, 180] width 21 height 12
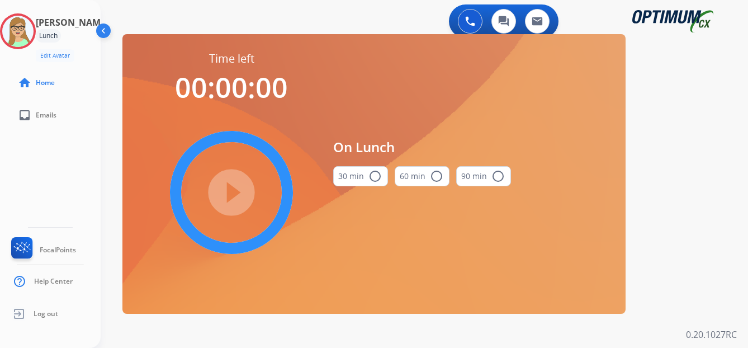
click at [380, 178] on button "30 min radio_button_unchecked" at bounding box center [360, 176] width 55 height 20
click at [230, 199] on mat-icon "play_circle_filled" at bounding box center [231, 192] width 13 height 13
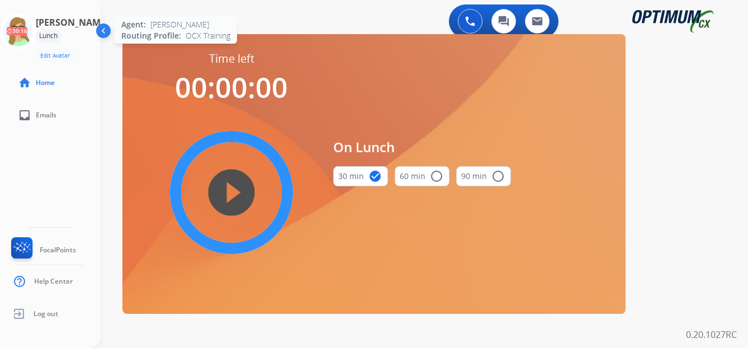
click at [29, 30] on icon at bounding box center [18, 31] width 36 height 36
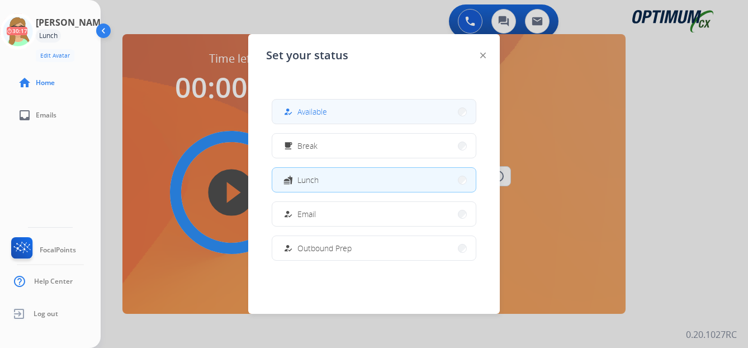
click at [321, 109] on span "Available" at bounding box center [312, 112] width 30 height 12
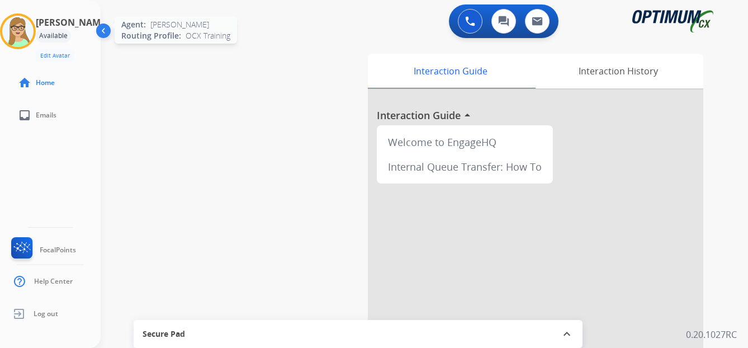
click at [34, 30] on img at bounding box center [17, 31] width 31 height 31
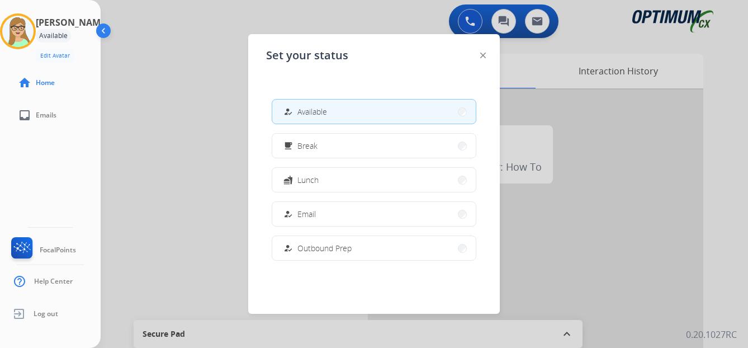
click at [101, 31] on img at bounding box center [104, 32] width 21 height 21
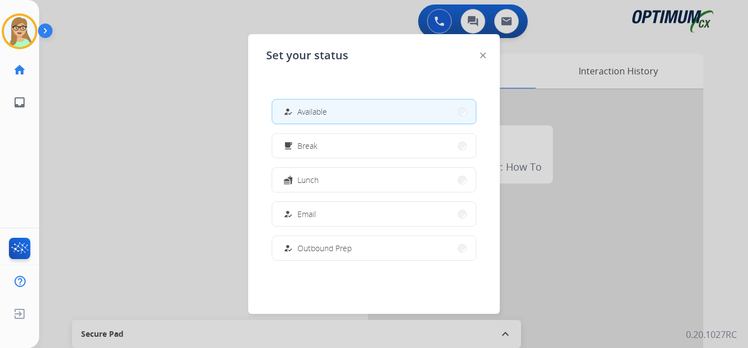
click at [48, 29] on img at bounding box center [47, 32] width 19 height 21
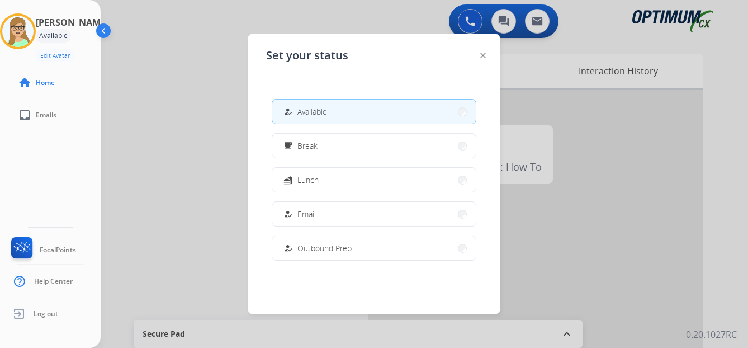
click at [171, 111] on div at bounding box center [374, 174] width 748 height 348
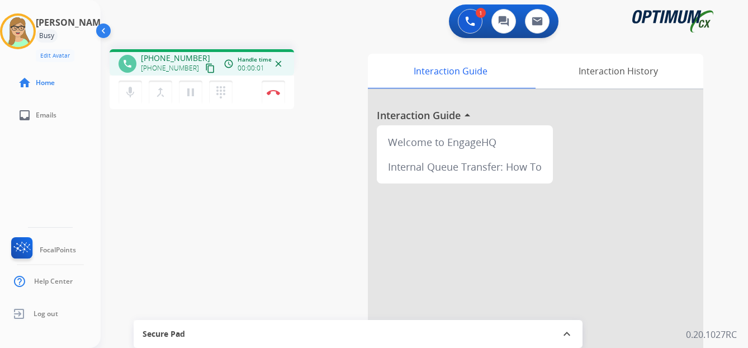
click at [205, 68] on mat-icon "content_copy" at bounding box center [210, 68] width 10 height 10
click at [274, 90] on img at bounding box center [273, 92] width 13 height 6
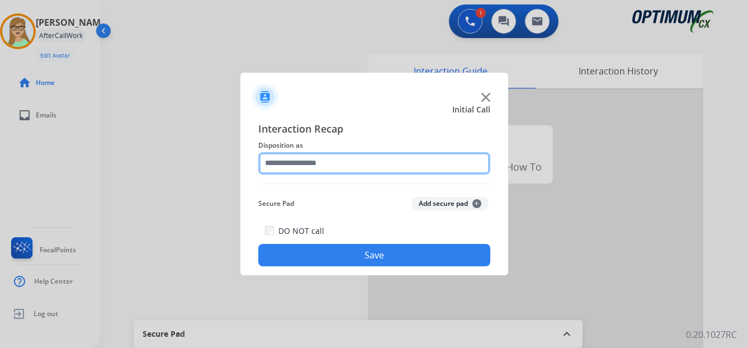
click at [303, 159] on input "text" at bounding box center [374, 163] width 232 height 22
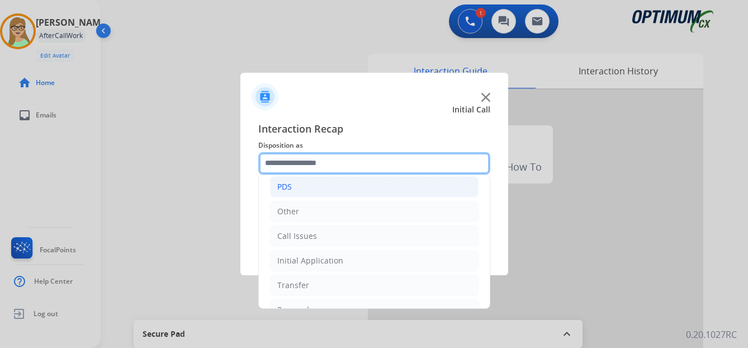
scroll to position [76, 0]
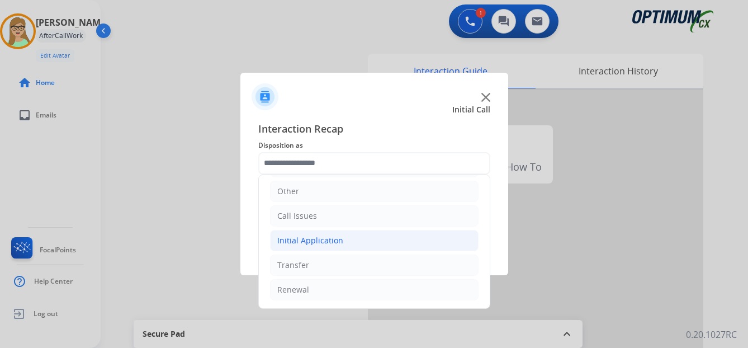
click at [323, 237] on div "Initial Application" at bounding box center [310, 240] width 66 height 11
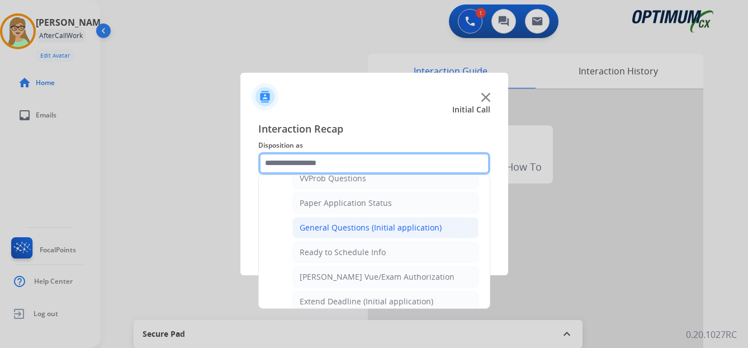
scroll to position [635, 0]
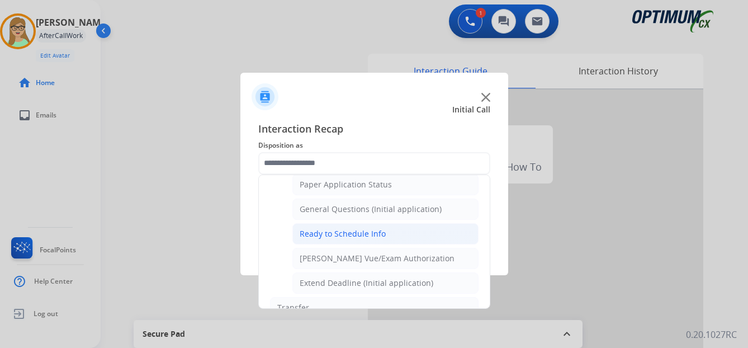
click at [335, 233] on div "Ready to Schedule Info" at bounding box center [343, 233] width 86 height 11
type input "**********"
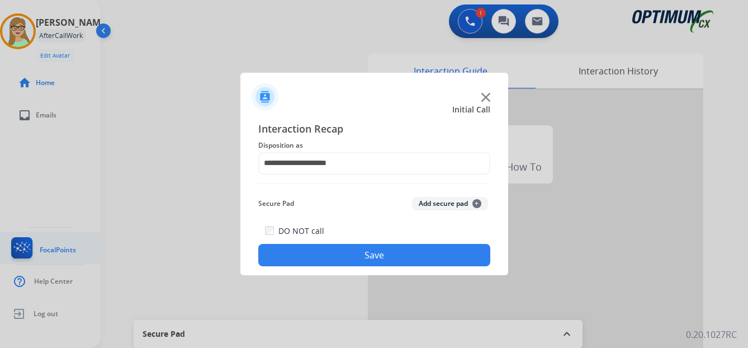
drag, startPoint x: 320, startPoint y: 262, endPoint x: 12, endPoint y: 237, distance: 308.5
click at [315, 261] on button "Save" at bounding box center [374, 255] width 232 height 22
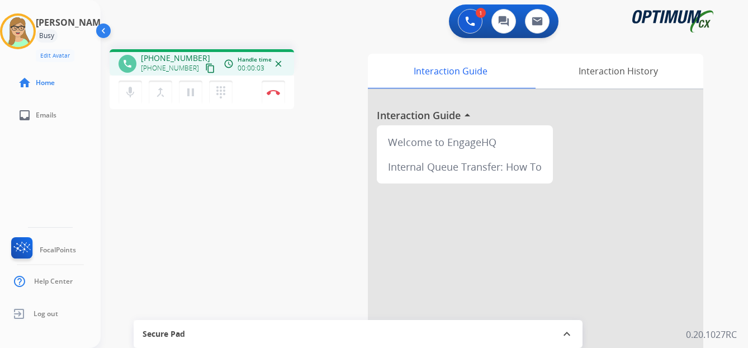
click at [205, 67] on mat-icon "content_copy" at bounding box center [210, 68] width 10 height 10
click at [271, 94] on img at bounding box center [273, 92] width 13 height 6
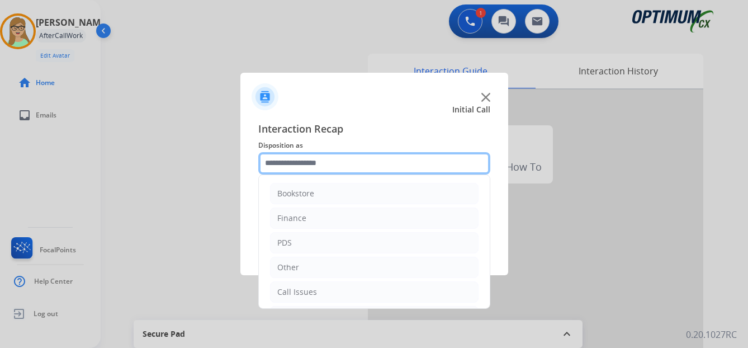
click at [288, 163] on input "text" at bounding box center [374, 163] width 232 height 22
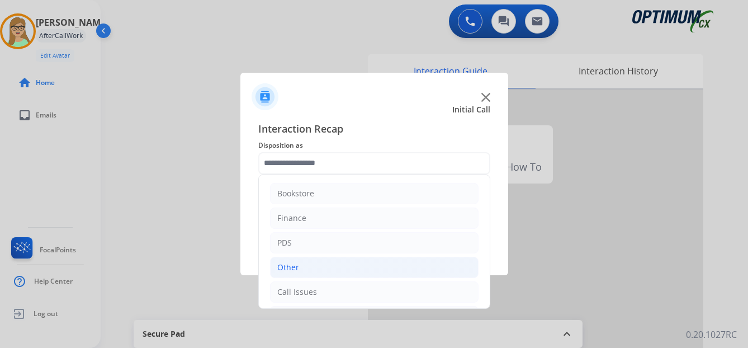
drag, startPoint x: 289, startPoint y: 291, endPoint x: 336, endPoint y: 267, distance: 53.0
click at [290, 290] on div "Call Issues" at bounding box center [297, 291] width 40 height 11
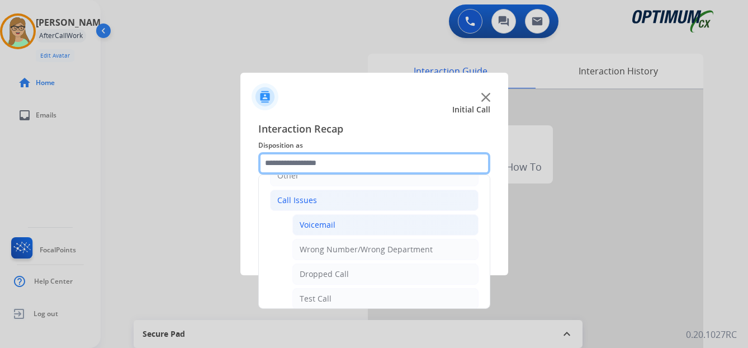
scroll to position [112, 0]
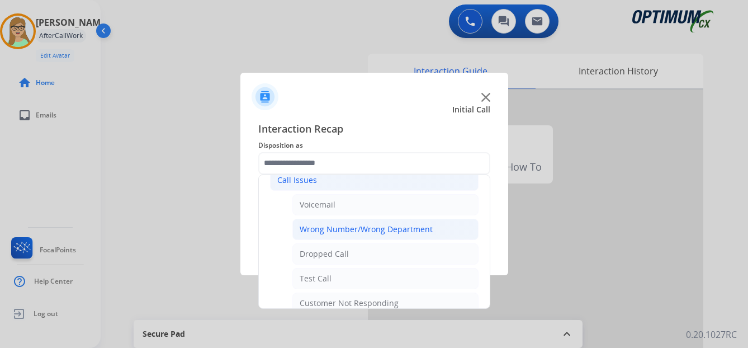
click at [362, 230] on div "Wrong Number/Wrong Department" at bounding box center [366, 229] width 133 height 11
type input "**********"
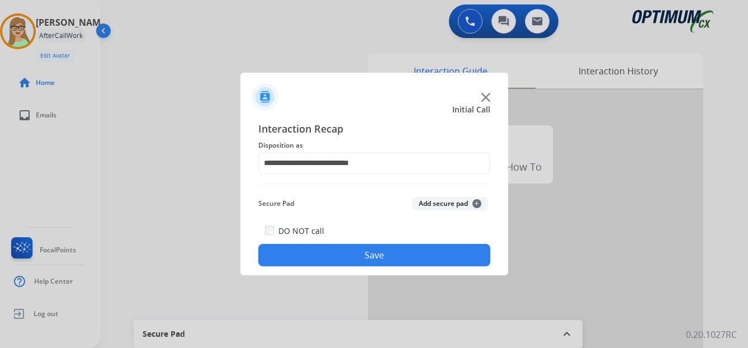
click at [347, 259] on button "Save" at bounding box center [374, 255] width 232 height 22
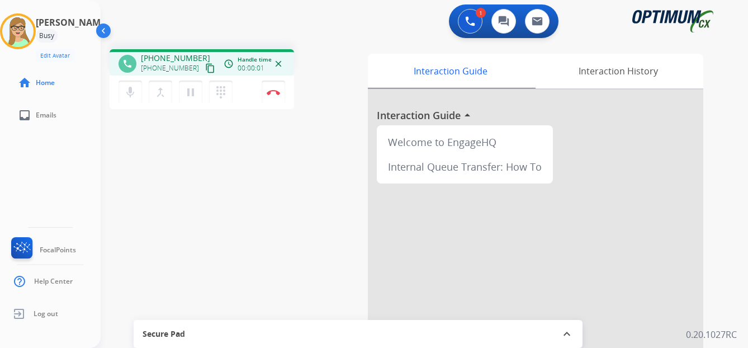
click at [205, 70] on mat-icon "content_copy" at bounding box center [210, 68] width 10 height 10
click at [275, 91] on img at bounding box center [273, 92] width 13 height 6
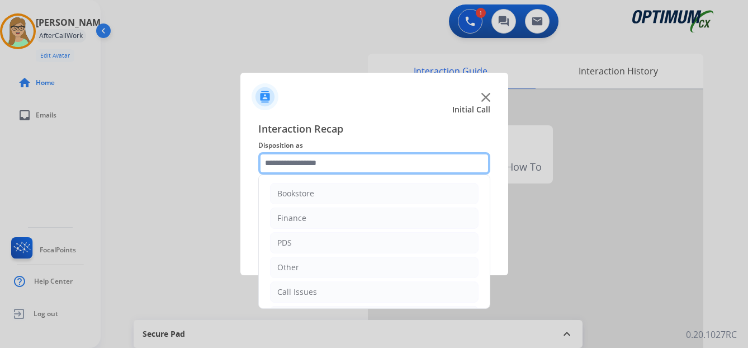
click at [325, 159] on input "text" at bounding box center [374, 163] width 232 height 22
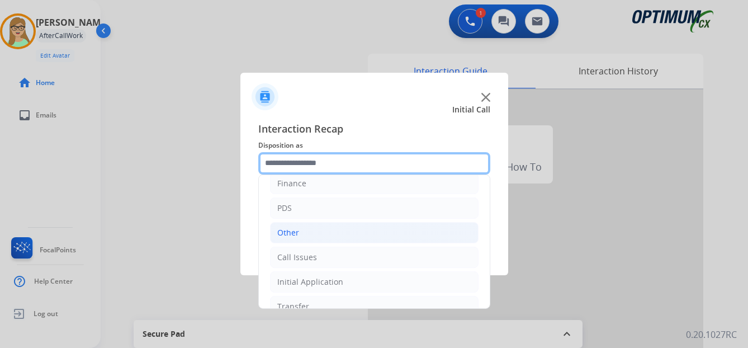
scroll to position [76, 0]
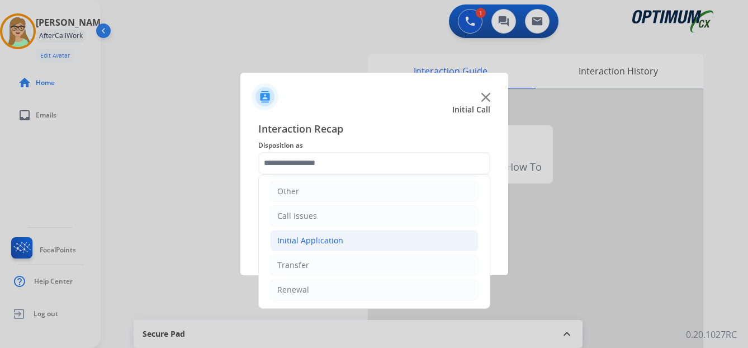
click at [323, 242] on div "Initial Application" at bounding box center [310, 240] width 66 height 11
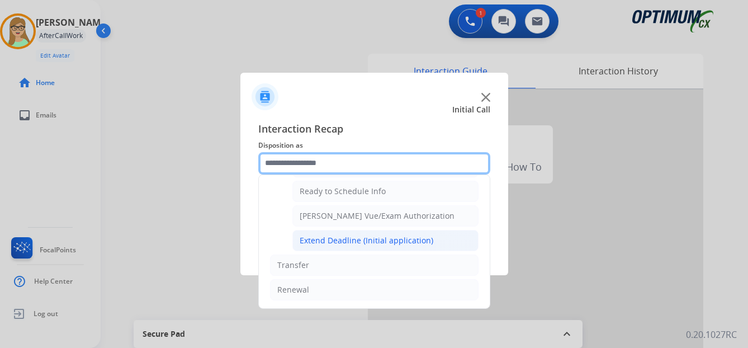
scroll to position [622, 0]
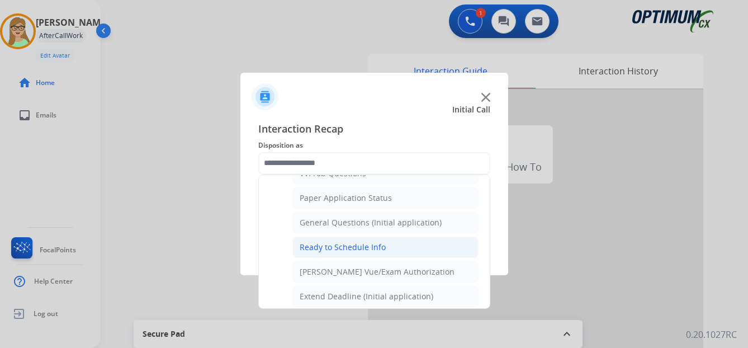
click at [350, 249] on div "Ready to Schedule Info" at bounding box center [343, 247] width 86 height 11
type input "**********"
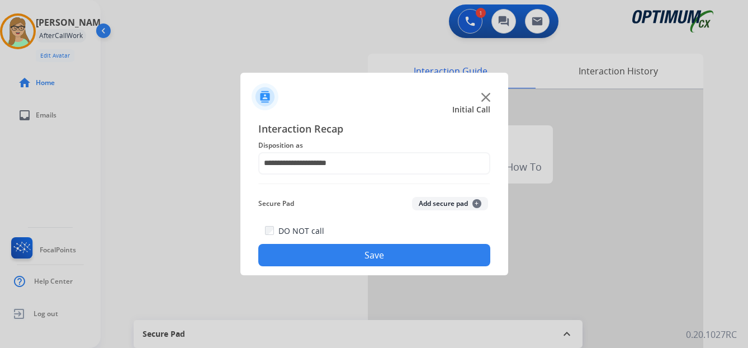
drag, startPoint x: 323, startPoint y: 257, endPoint x: 309, endPoint y: 257, distance: 14.0
click at [320, 257] on button "Save" at bounding box center [374, 255] width 232 height 22
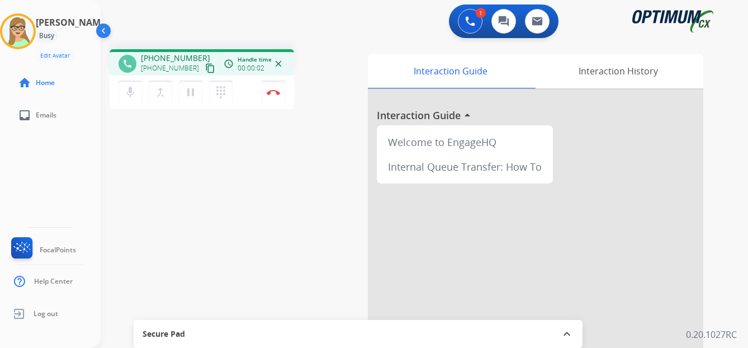
drag, startPoint x: 202, startPoint y: 68, endPoint x: 188, endPoint y: 72, distance: 14.1
click at [205, 68] on mat-icon "content_copy" at bounding box center [210, 68] width 10 height 10
click at [273, 92] on img at bounding box center [273, 92] width 13 height 6
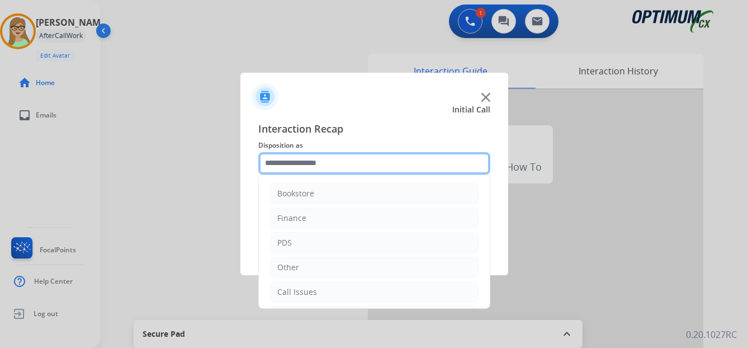
click at [300, 164] on input "text" at bounding box center [374, 163] width 232 height 22
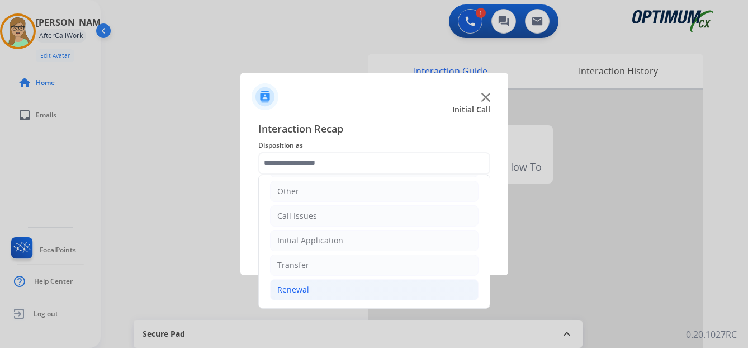
click at [290, 290] on div "Renewal" at bounding box center [293, 289] width 32 height 11
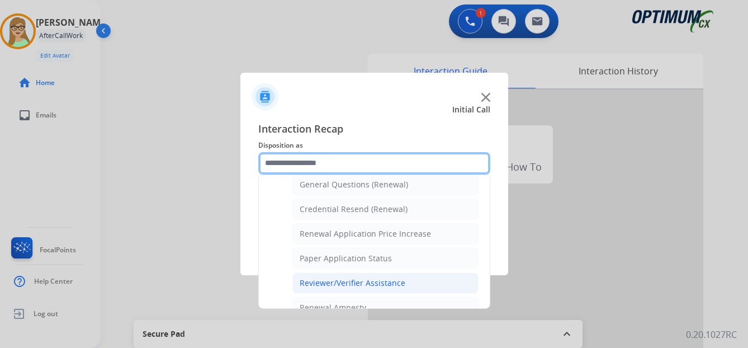
scroll to position [320, 0]
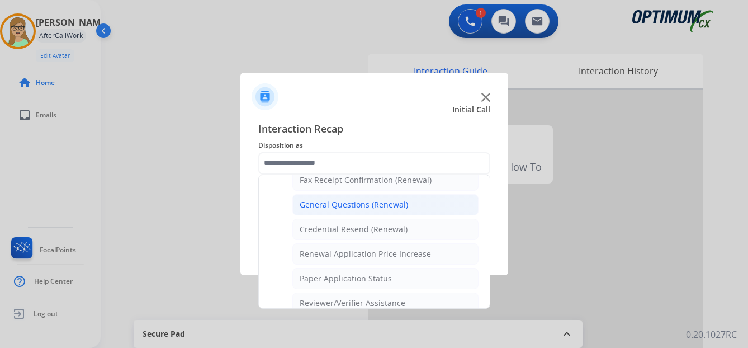
click at [334, 203] on div "General Questions (Renewal)" at bounding box center [354, 204] width 108 height 11
type input "**********"
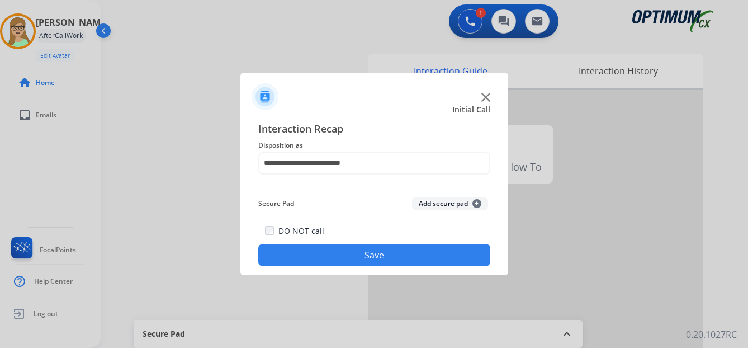
click at [327, 253] on button "Save" at bounding box center [374, 255] width 232 height 22
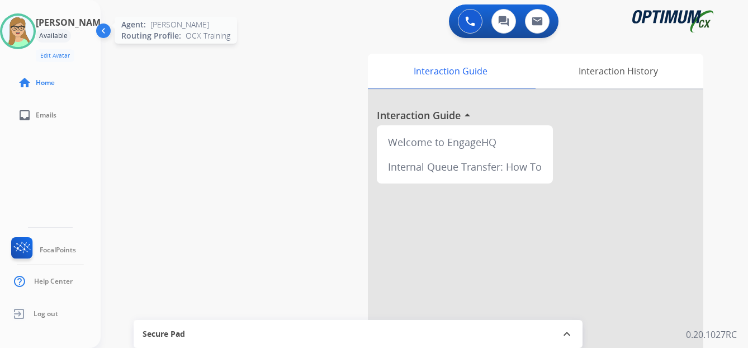
click at [26, 26] on img at bounding box center [17, 31] width 31 height 31
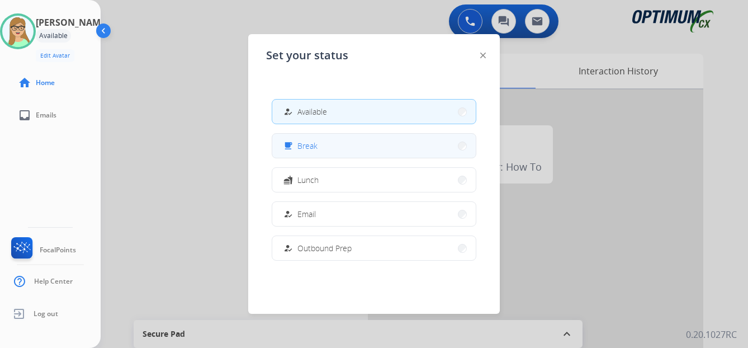
click at [310, 150] on span "Break" at bounding box center [307, 146] width 20 height 12
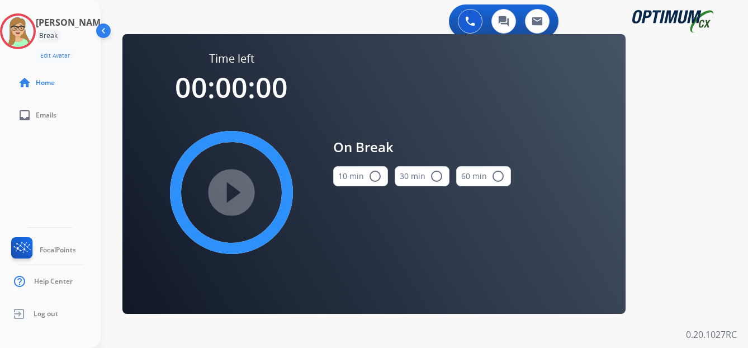
drag, startPoint x: 376, startPoint y: 173, endPoint x: 267, endPoint y: 188, distance: 110.0
click at [375, 173] on mat-icon "radio_button_unchecked" at bounding box center [374, 175] width 13 height 13
click at [230, 189] on mat-icon "play_circle_filled" at bounding box center [231, 192] width 13 height 13
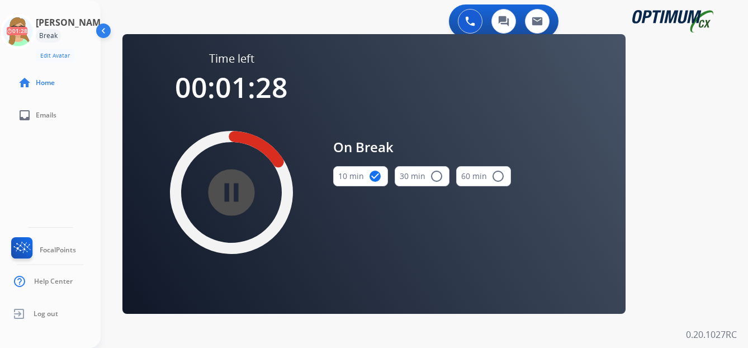
click at [39, 154] on div "[PERSON_NAME] Break Edit Avatar 01:28 Agent: [PERSON_NAME] Profile: OCX Trainin…" at bounding box center [50, 174] width 101 height 348
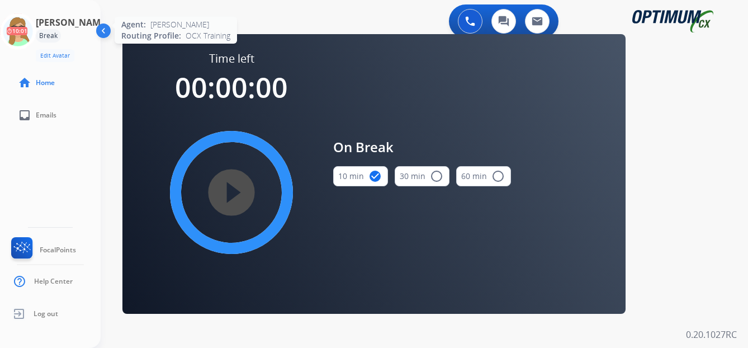
click at [32, 18] on icon at bounding box center [18, 31] width 36 height 36
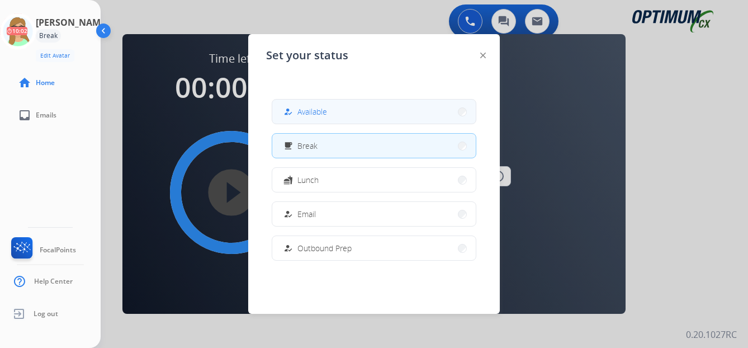
click at [319, 115] on span "Available" at bounding box center [312, 112] width 30 height 12
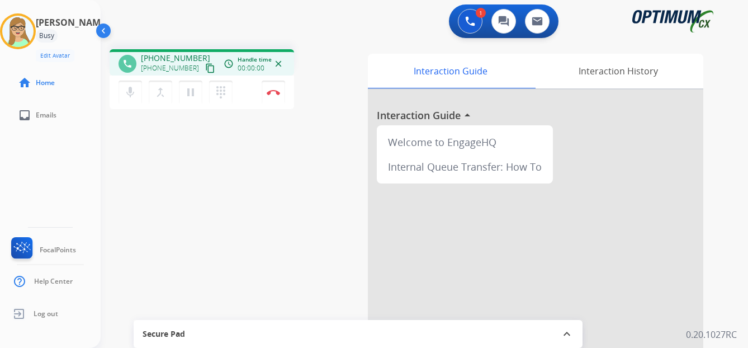
click at [205, 68] on mat-icon "content_copy" at bounding box center [210, 68] width 10 height 10
click at [276, 92] on img at bounding box center [273, 92] width 13 height 6
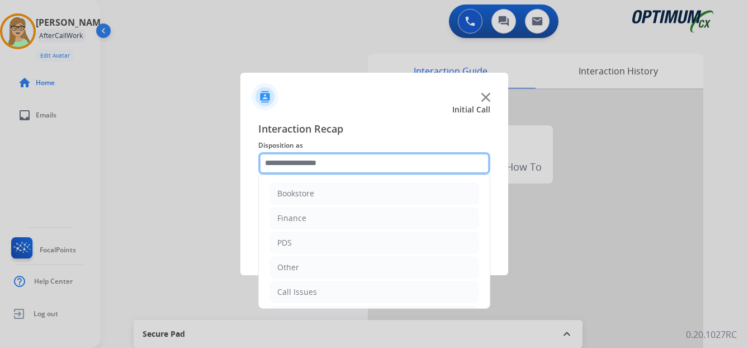
click at [319, 164] on input "text" at bounding box center [374, 163] width 232 height 22
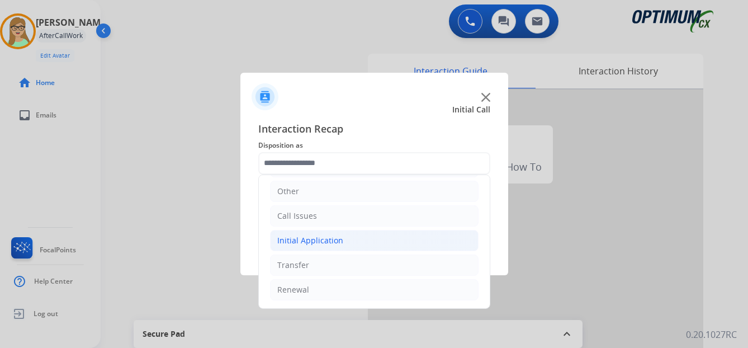
click at [316, 239] on div "Initial Application" at bounding box center [310, 240] width 66 height 11
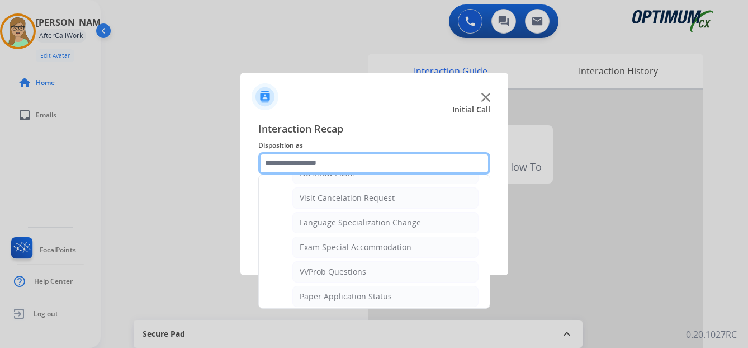
scroll to position [579, 0]
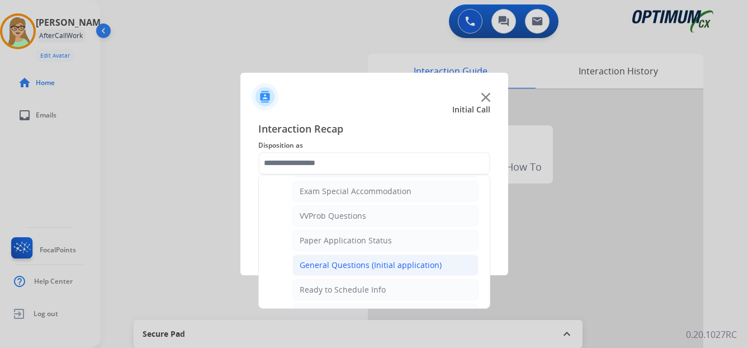
click at [358, 264] on div "General Questions (Initial application)" at bounding box center [371, 264] width 142 height 11
type input "**********"
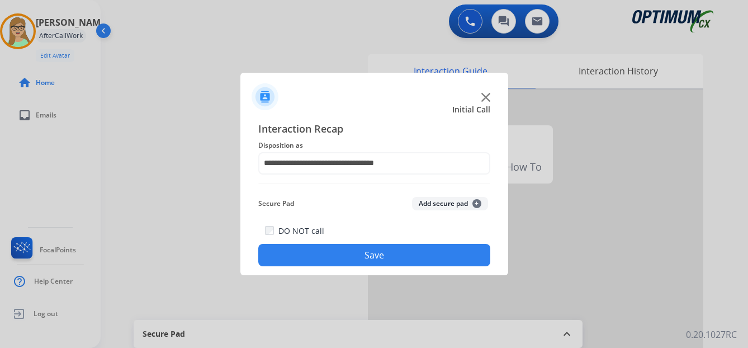
click at [357, 259] on button "Save" at bounding box center [374, 255] width 232 height 22
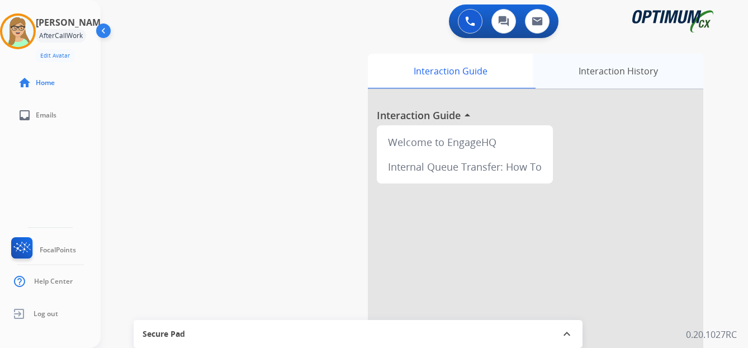
click at [608, 66] on div "Interaction History" at bounding box center [618, 71] width 171 height 35
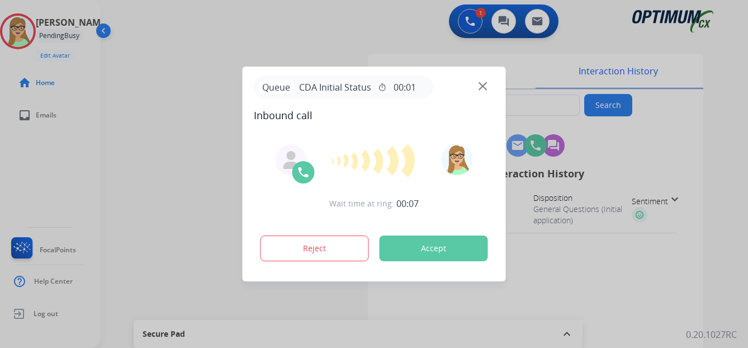
type input "**********"
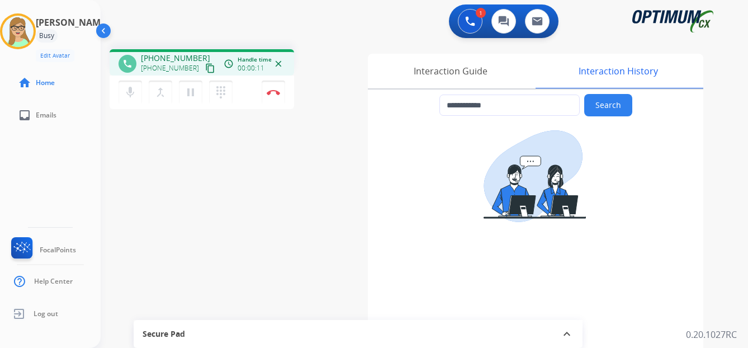
click at [205, 68] on mat-icon "content_copy" at bounding box center [210, 68] width 10 height 10
click at [279, 94] on img at bounding box center [273, 92] width 13 height 6
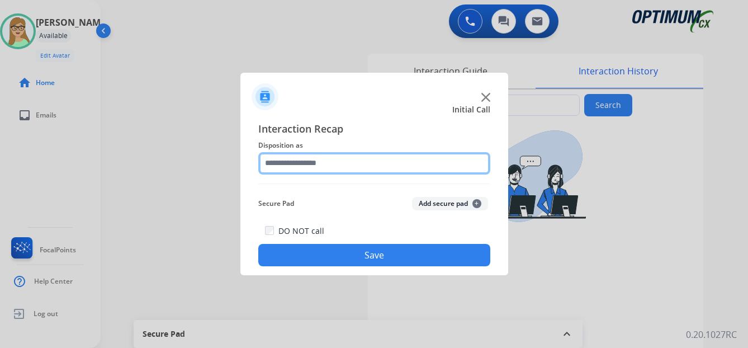
click at [305, 160] on input "text" at bounding box center [374, 163] width 232 height 22
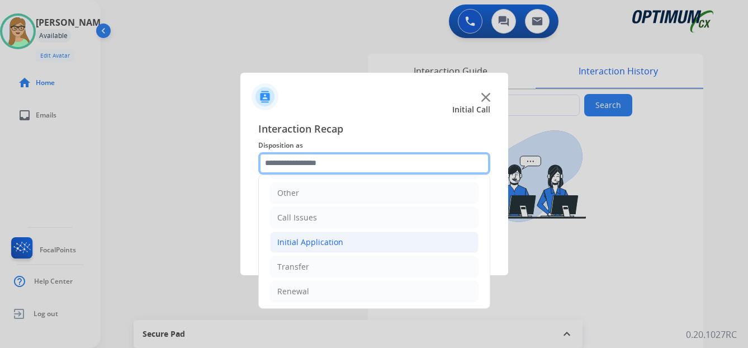
scroll to position [76, 0]
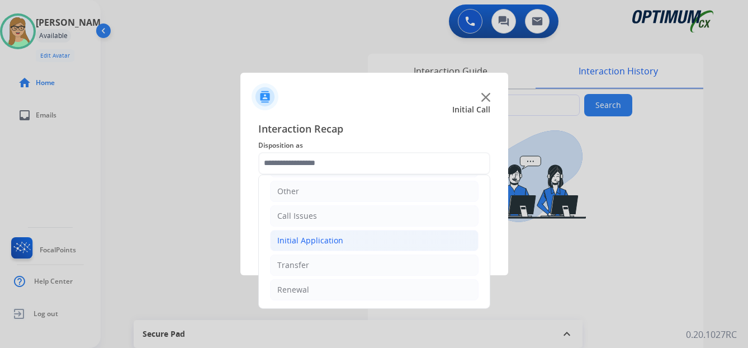
click at [333, 238] on div "Initial Application" at bounding box center [310, 240] width 66 height 11
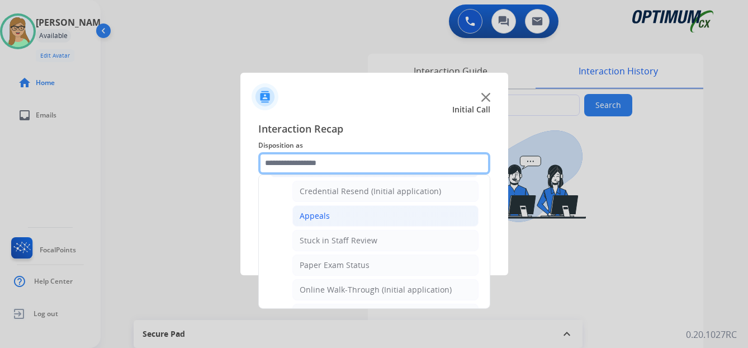
scroll to position [132, 0]
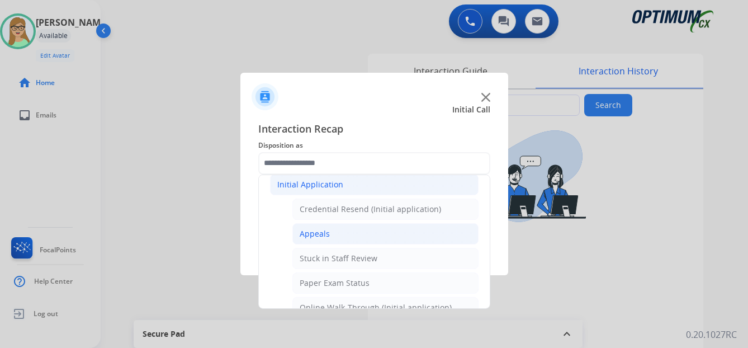
click at [313, 231] on div "Appeals" at bounding box center [315, 233] width 30 height 11
type input "*******"
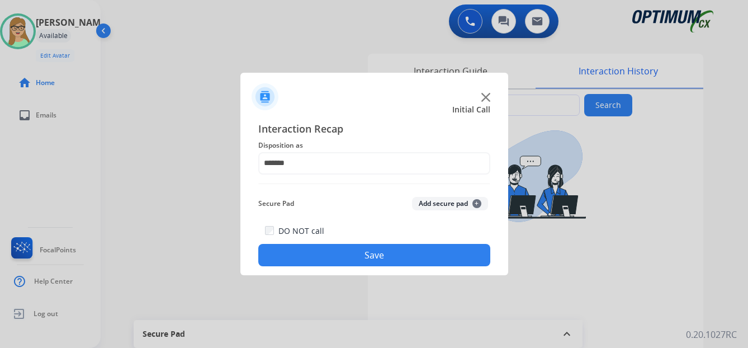
click at [323, 258] on button "Save" at bounding box center [374, 255] width 232 height 22
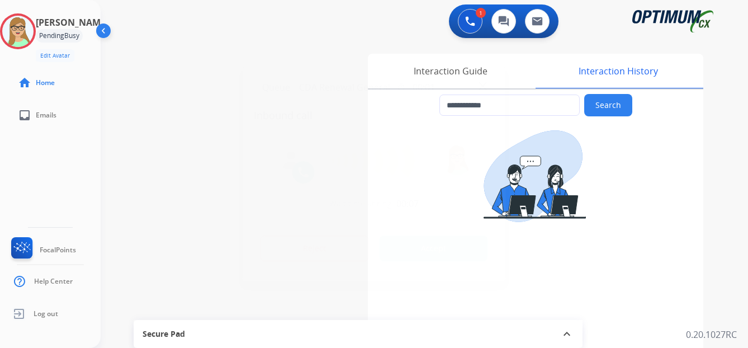
type input "**********"
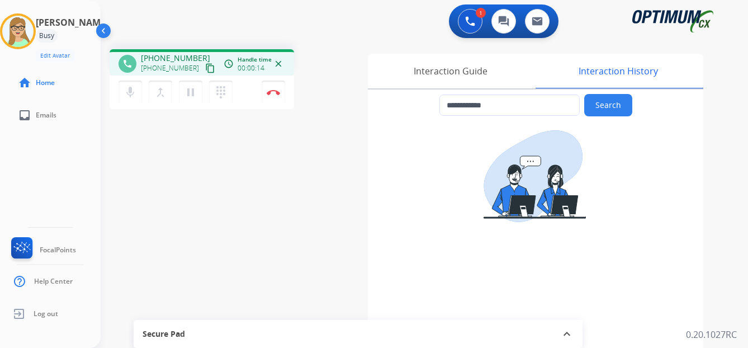
click at [205, 69] on mat-icon "content_copy" at bounding box center [210, 68] width 10 height 10
click at [275, 90] on img at bounding box center [273, 92] width 13 height 6
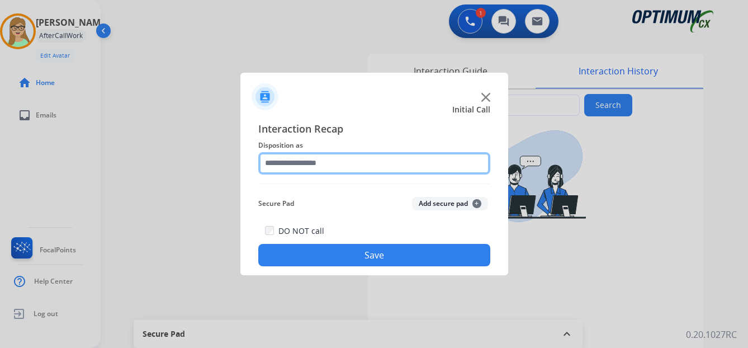
click at [305, 160] on input "text" at bounding box center [374, 163] width 232 height 22
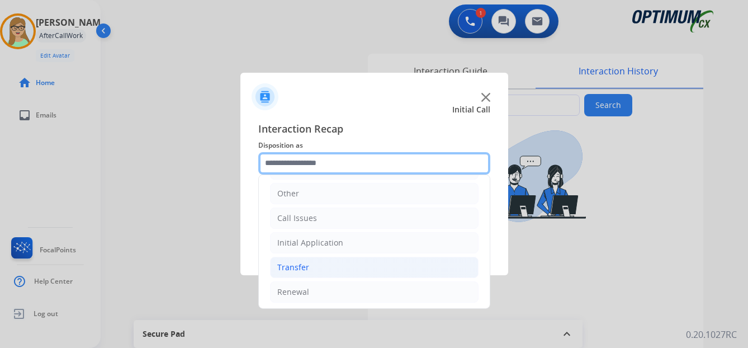
scroll to position [76, 0]
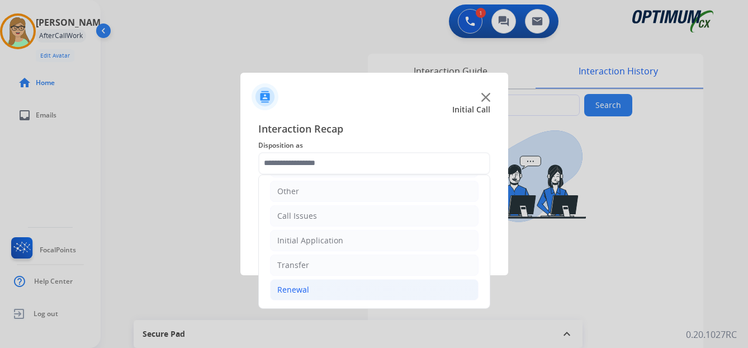
click at [300, 290] on div "Renewal" at bounding box center [293, 289] width 32 height 11
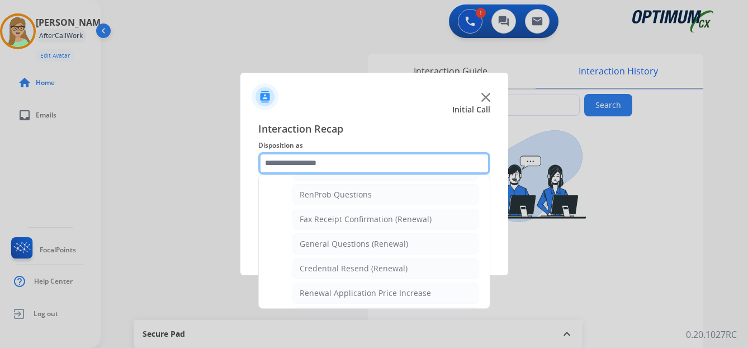
scroll to position [300, 0]
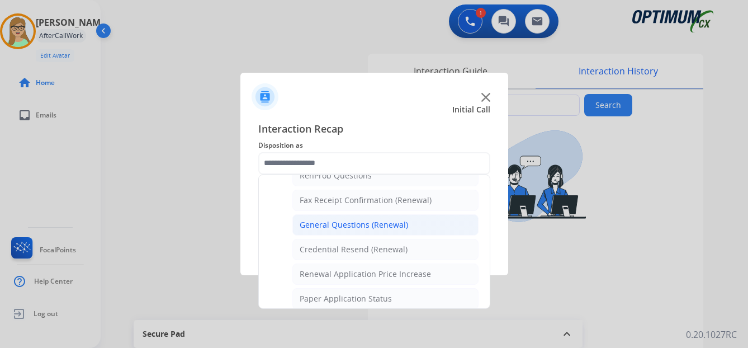
click at [348, 225] on div "General Questions (Renewal)" at bounding box center [354, 224] width 108 height 11
type input "**********"
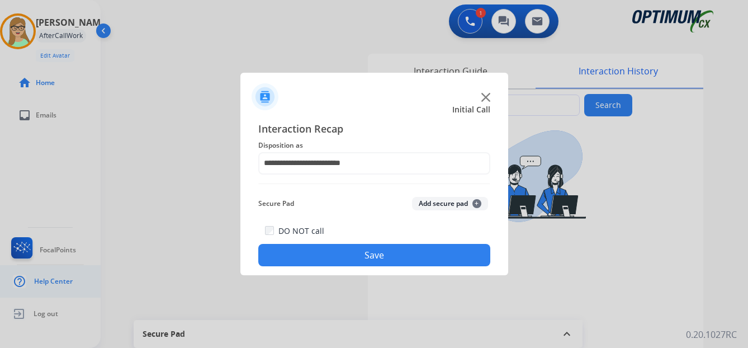
drag, startPoint x: 344, startPoint y: 258, endPoint x: 5, endPoint y: 297, distance: 341.0
click at [338, 258] on button "Save" at bounding box center [374, 255] width 232 height 22
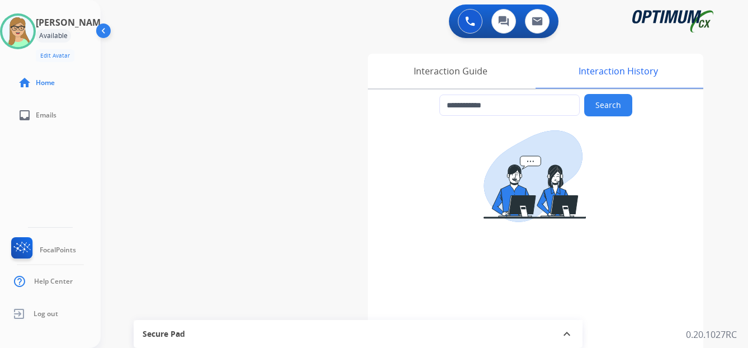
click at [29, 152] on div "[PERSON_NAME] Edit Avatar Agent: [PERSON_NAME] Profile: OCX Training home Home …" at bounding box center [50, 174] width 101 height 348
click at [439, 72] on div "Interaction Guide" at bounding box center [450, 71] width 165 height 35
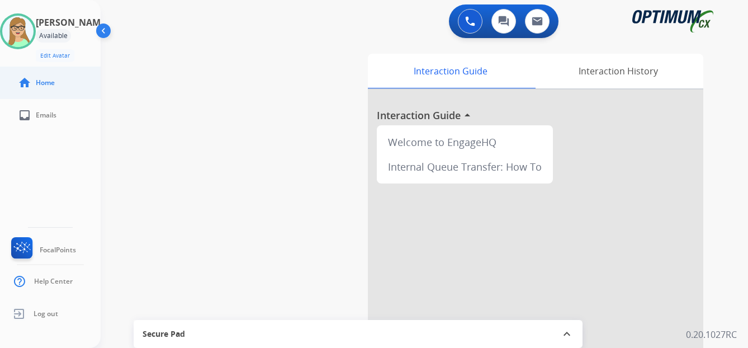
click at [16, 67] on ul "home Home" at bounding box center [50, 83] width 101 height 32
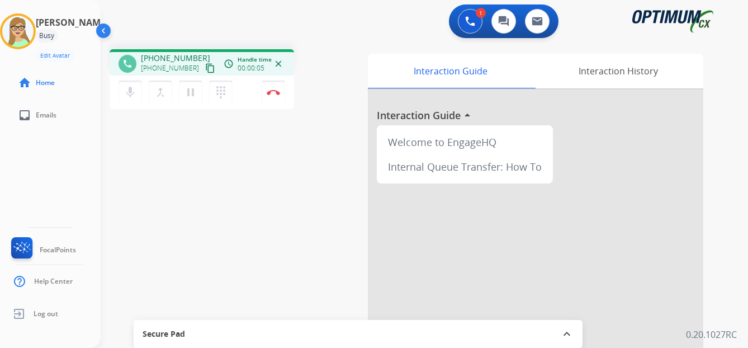
click at [205, 69] on mat-icon "content_copy" at bounding box center [210, 68] width 10 height 10
click at [275, 91] on img at bounding box center [273, 92] width 13 height 6
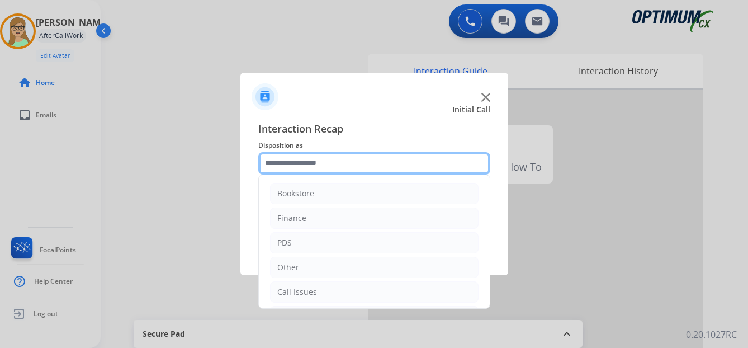
click at [300, 165] on input "text" at bounding box center [374, 163] width 232 height 22
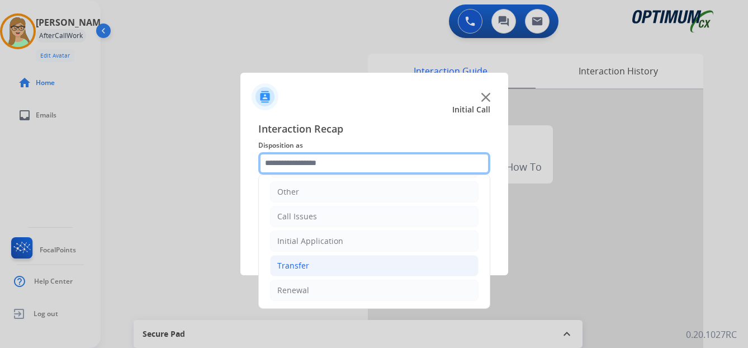
scroll to position [76, 0]
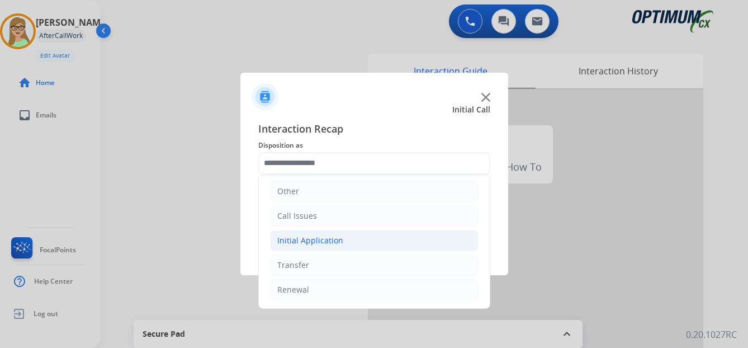
click at [309, 242] on div "Initial Application" at bounding box center [310, 240] width 66 height 11
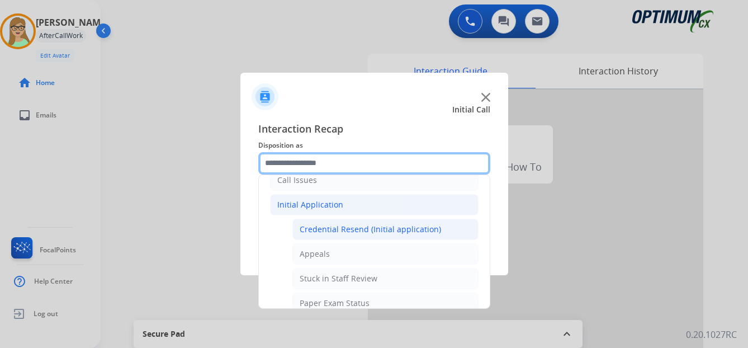
scroll to position [132, 0]
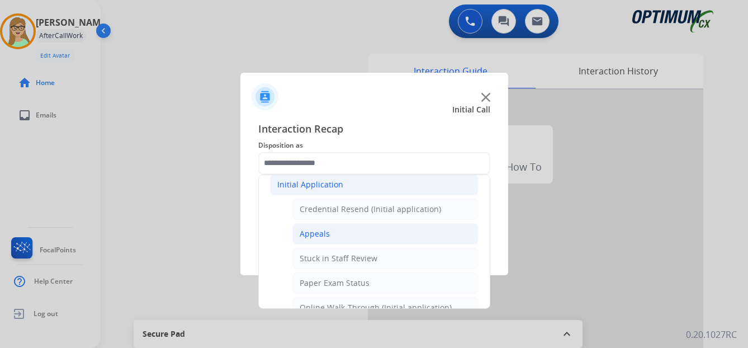
click at [319, 236] on div "Appeals" at bounding box center [315, 233] width 30 height 11
type input "*******"
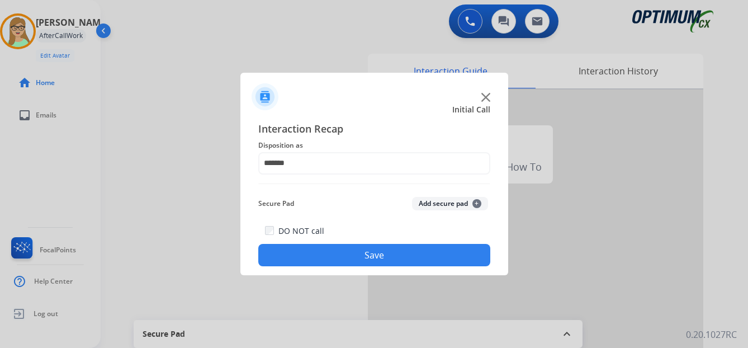
drag, startPoint x: 322, startPoint y: 257, endPoint x: 271, endPoint y: 264, distance: 52.0
click at [319, 257] on button "Save" at bounding box center [374, 255] width 232 height 22
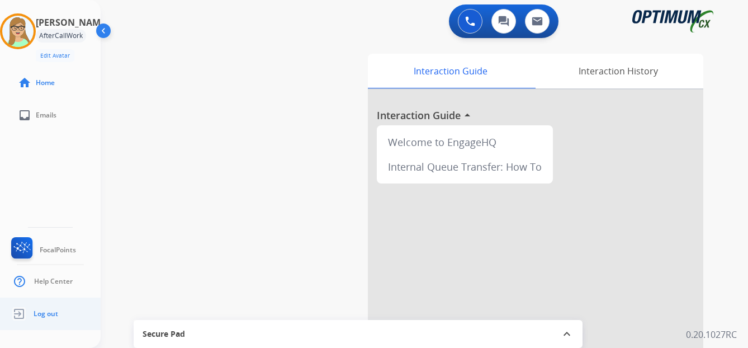
click at [54, 313] on span "Log out" at bounding box center [46, 313] width 25 height 9
